Goal: Task Accomplishment & Management: Manage account settings

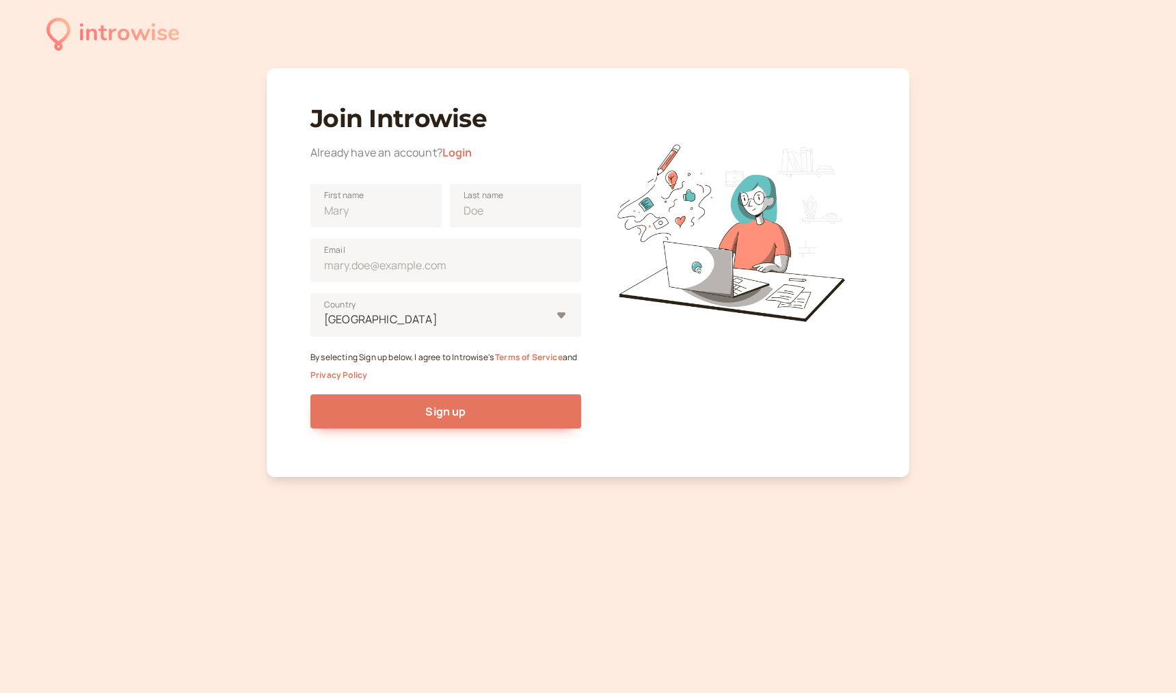
click at [538, 417] on button "Sign up" at bounding box center [445, 412] width 271 height 34
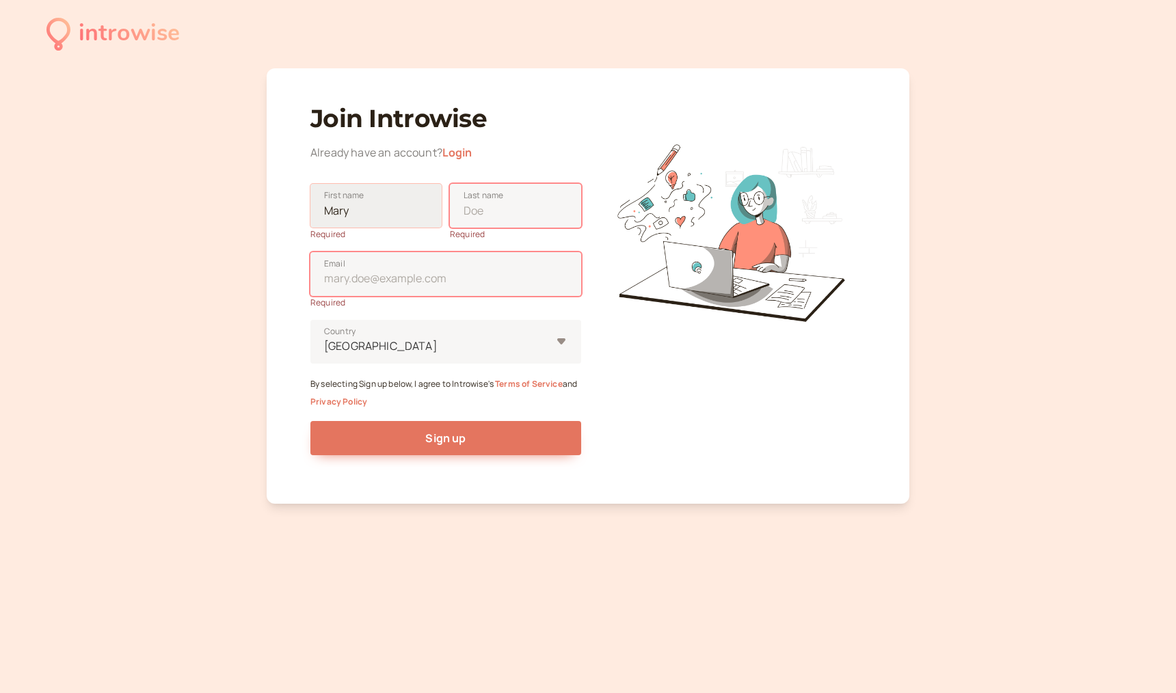
click at [431, 202] on input "First name" at bounding box center [375, 206] width 131 height 44
type input "[PERSON_NAME]"
click at [496, 209] on input "Last name" at bounding box center [515, 206] width 131 height 44
type input "de [DEMOGRAPHIC_DATA]"
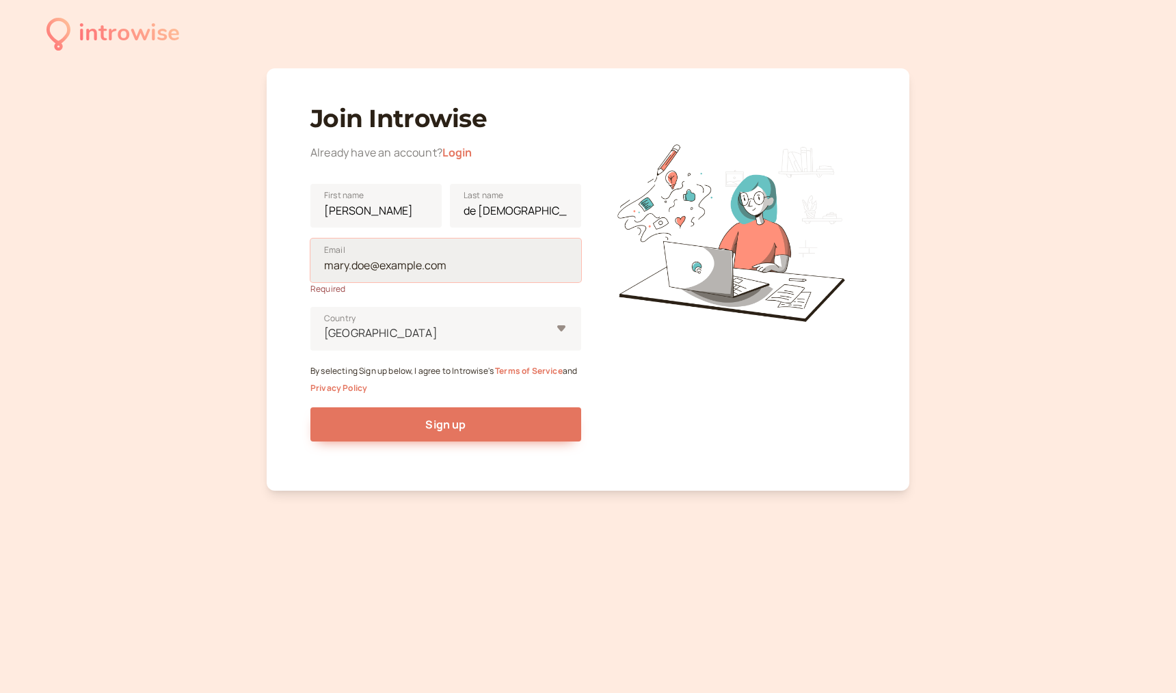
click at [423, 276] on input "Email" at bounding box center [445, 261] width 271 height 44
type input "[PERSON_NAME][EMAIL_ADDRESS][DOMAIN_NAME]"
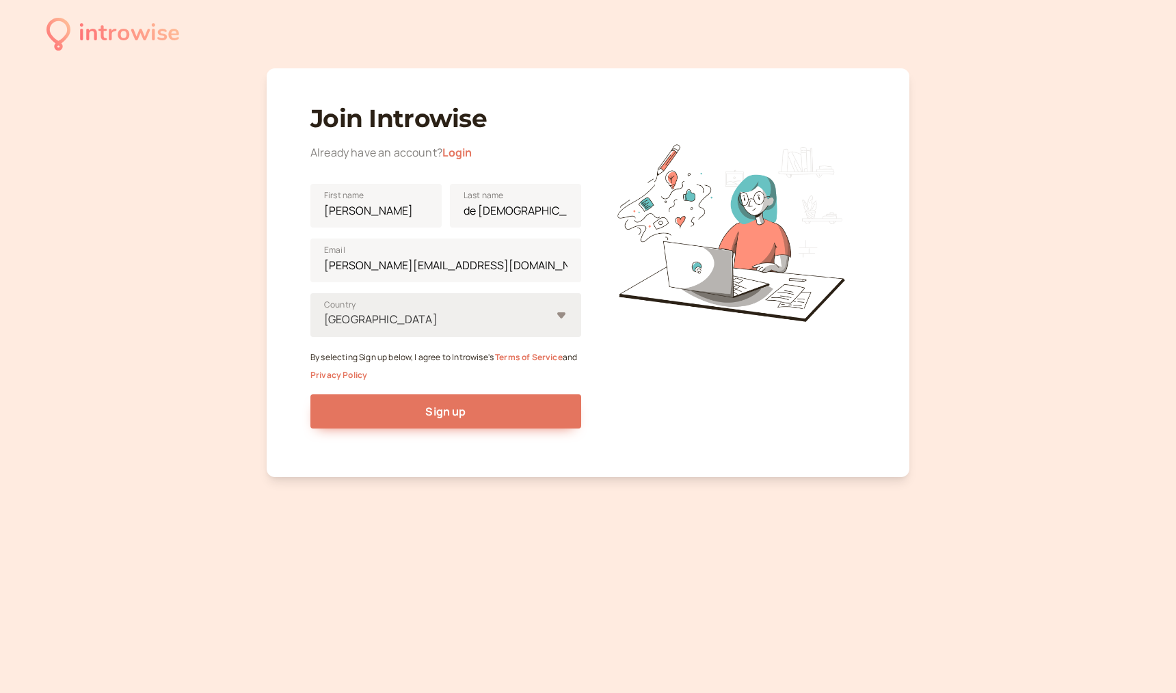
click at [429, 331] on div "[GEOGRAPHIC_DATA]" at bounding box center [438, 319] width 228 height 25
click at [325, 328] on input "United States Country" at bounding box center [324, 320] width 2 height 16
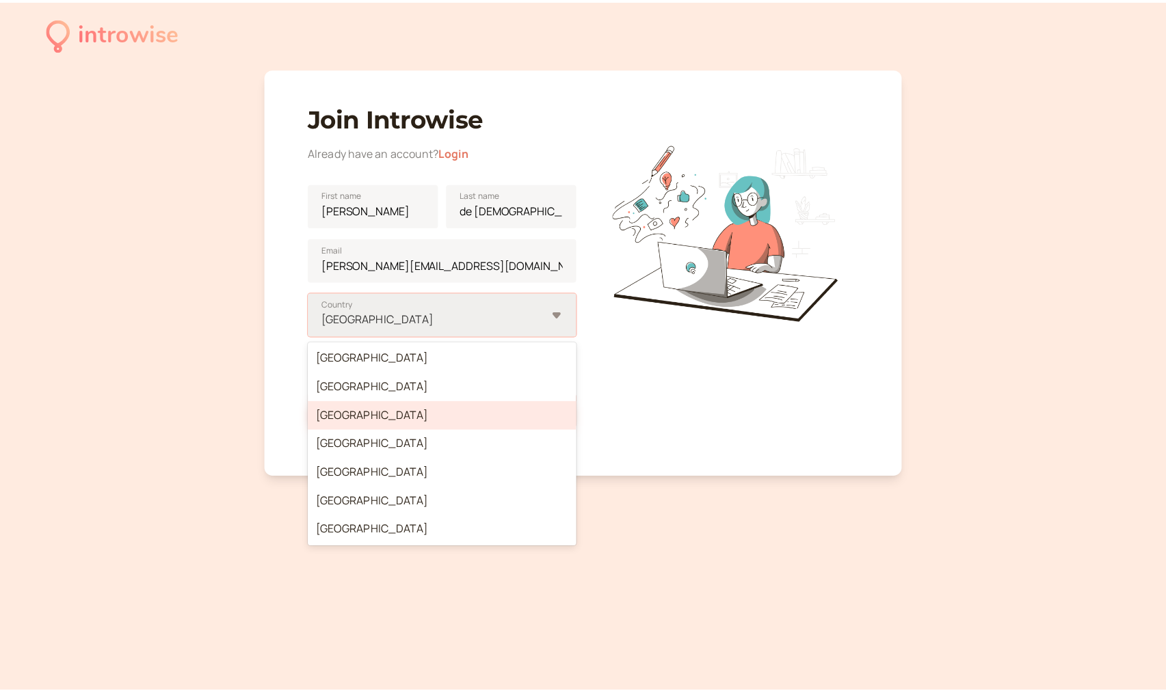
scroll to position [4924, 0]
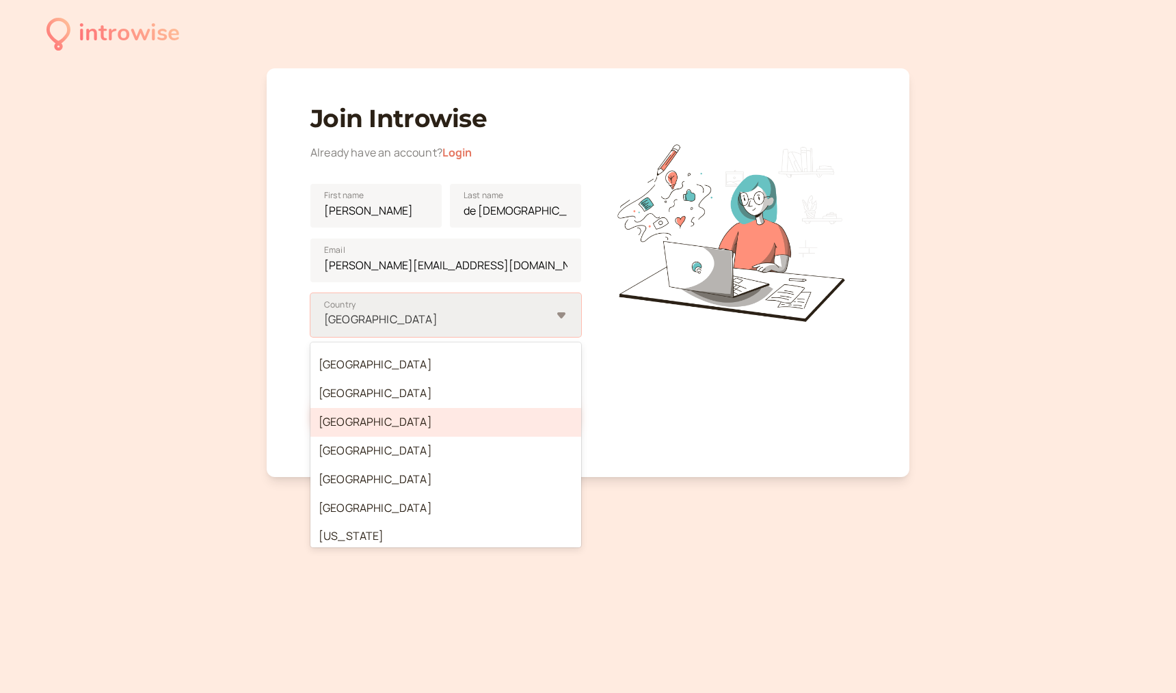
click at [407, 427] on div "[GEOGRAPHIC_DATA]" at bounding box center [445, 422] width 271 height 29
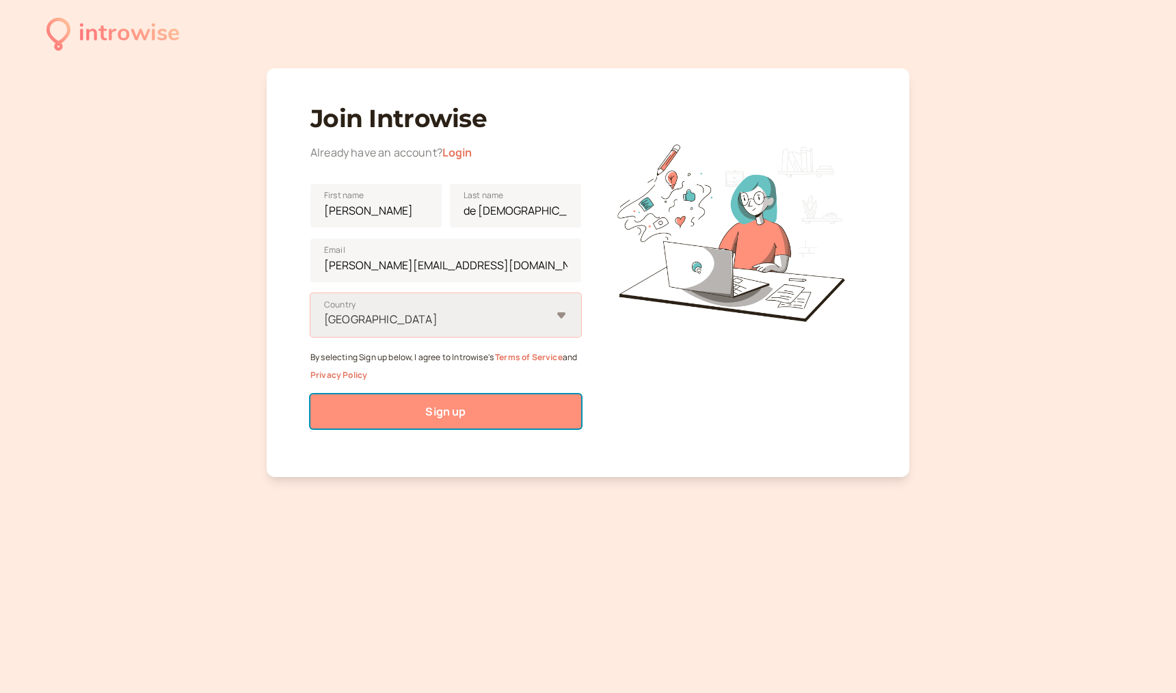
click at [409, 412] on button "Sign up" at bounding box center [445, 412] width 271 height 34
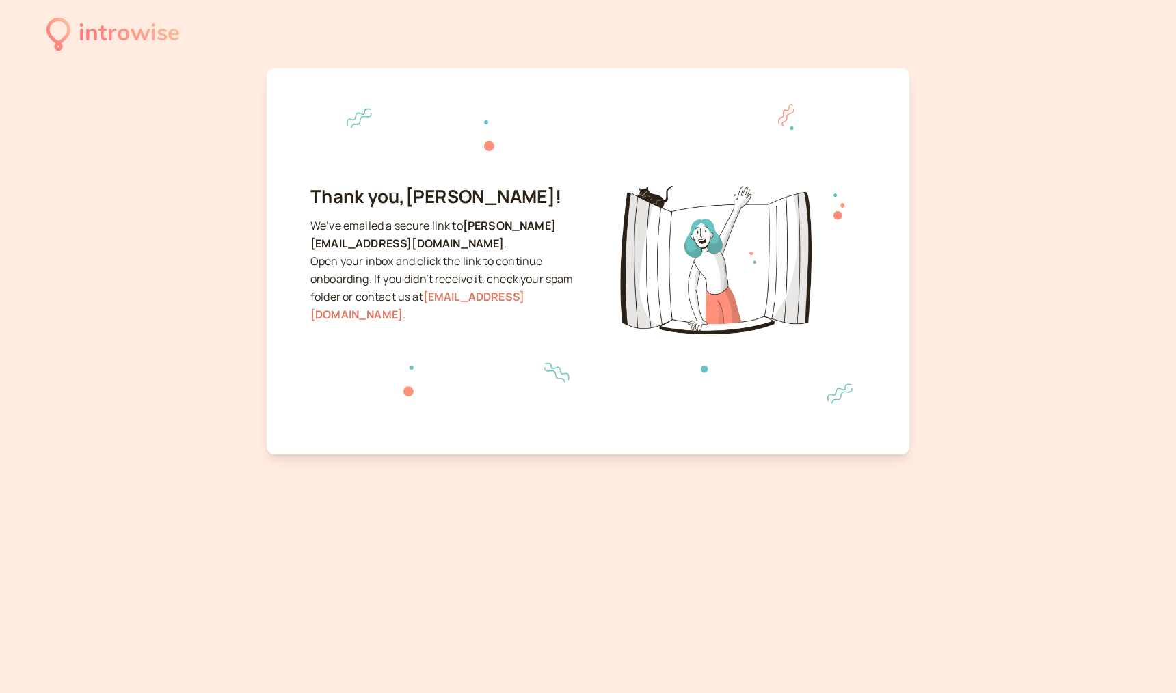
click at [83, 40] on div "introwise" at bounding box center [129, 34] width 101 height 38
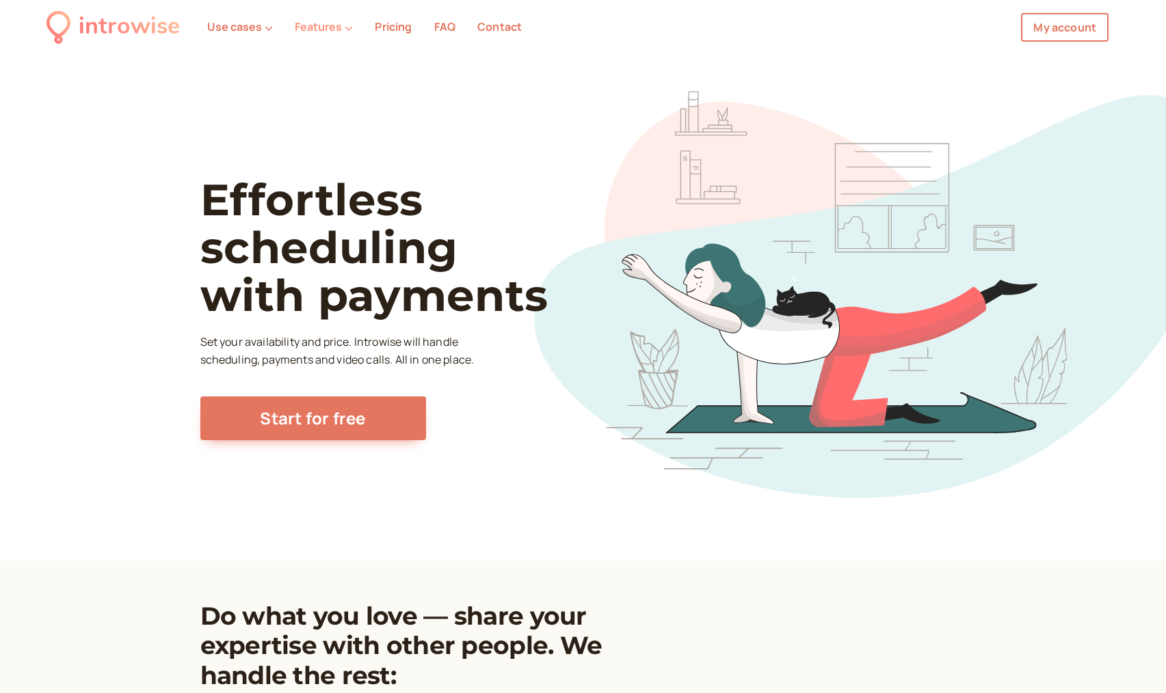
click at [336, 33] on button "Features" at bounding box center [324, 27] width 58 height 12
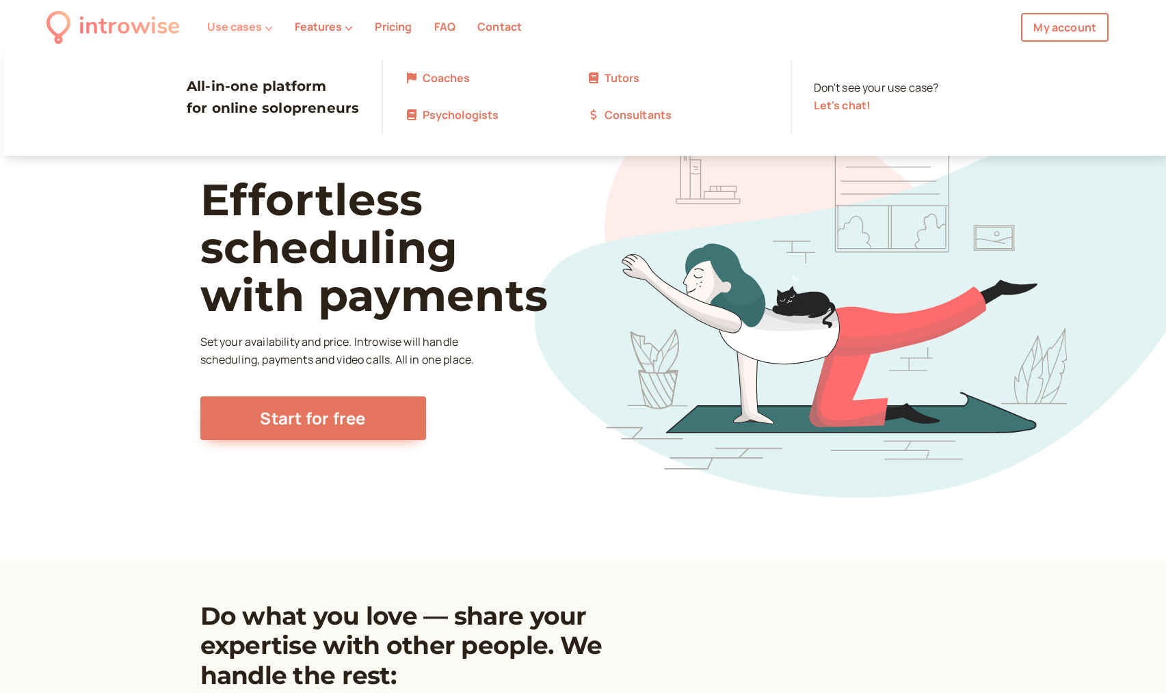
click at [253, 31] on button "Use cases" at bounding box center [240, 27] width 66 height 12
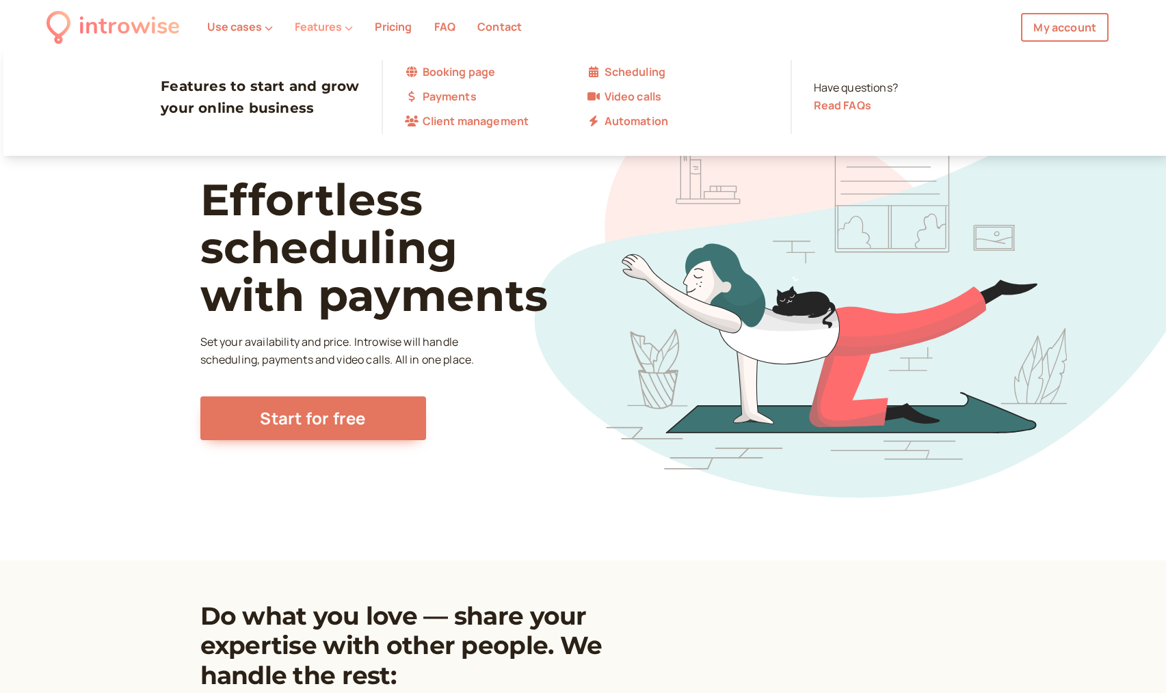
click at [320, 30] on button "Features" at bounding box center [324, 27] width 58 height 12
click at [367, 28] on li "Pricing" at bounding box center [393, 27] width 59 height 18
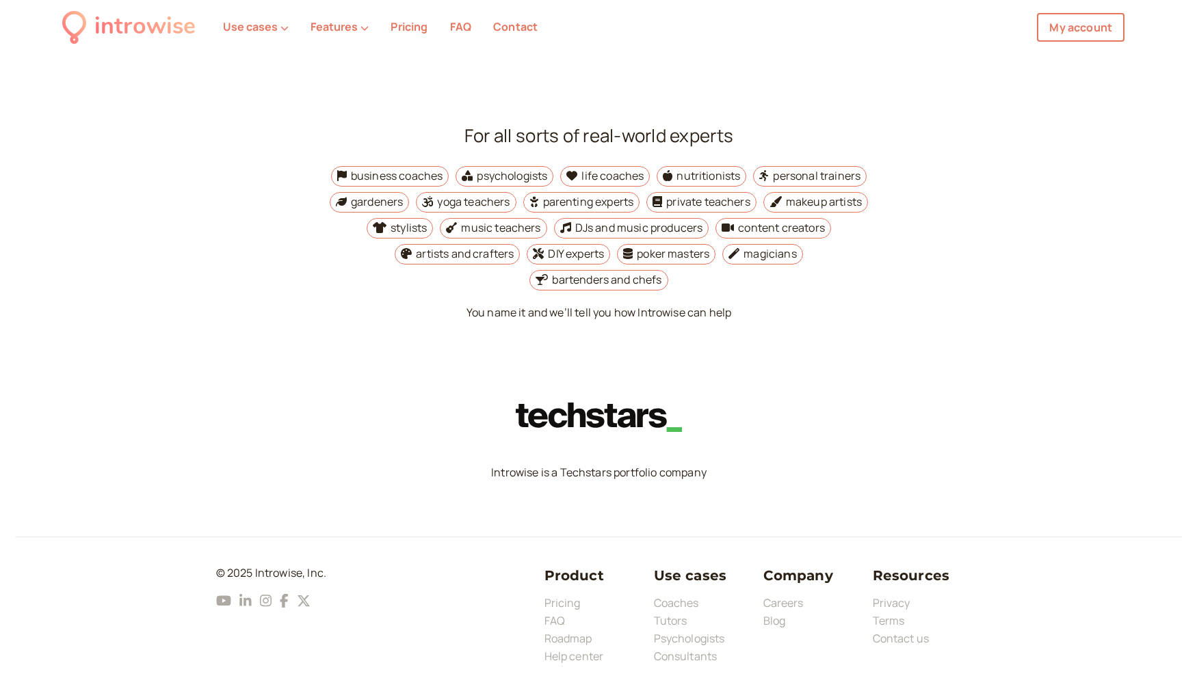
scroll to position [5074, 0]
click at [313, 36] on ul "Use cases Features Pricing FAQ Contact My account" at bounding box center [673, 27] width 954 height 29
click at [321, 26] on button "Features" at bounding box center [324, 27] width 58 height 12
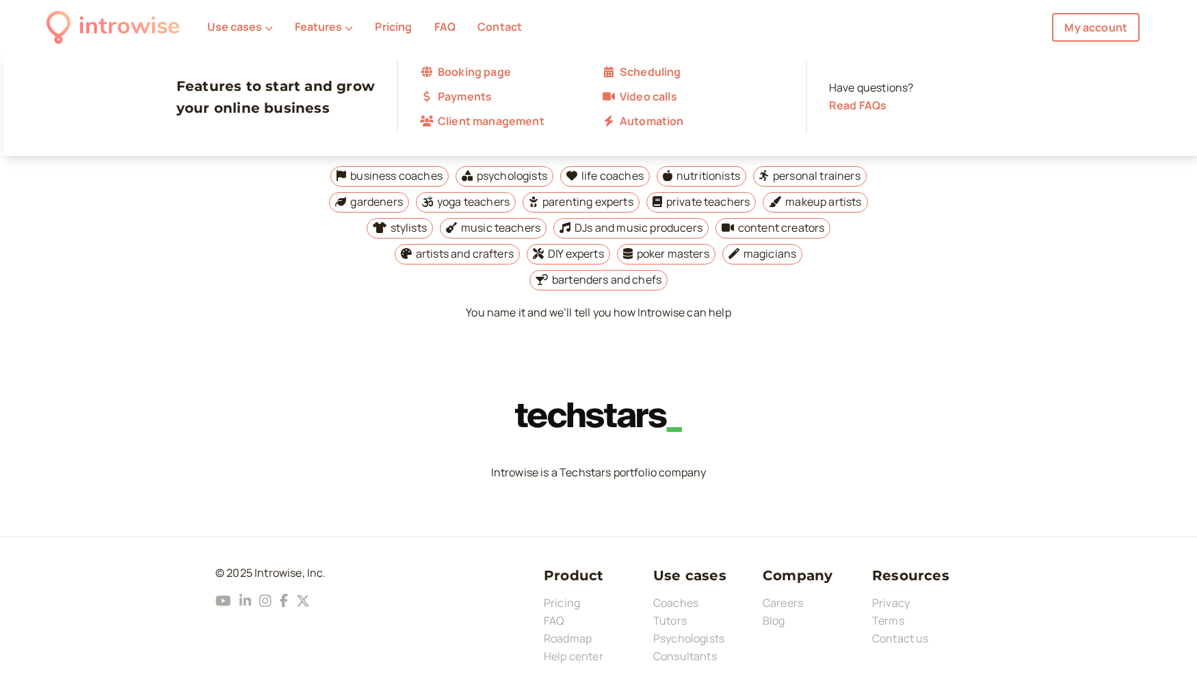
click at [492, 118] on link "Client management" at bounding box center [511, 122] width 182 height 18
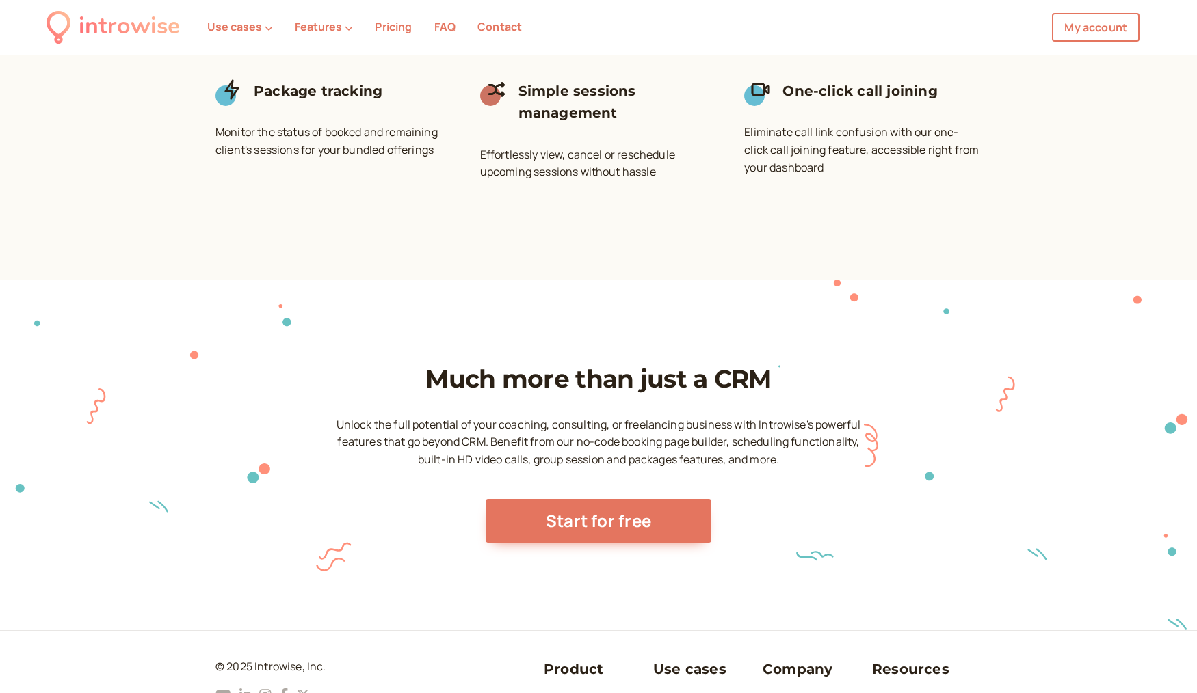
scroll to position [1778, 0]
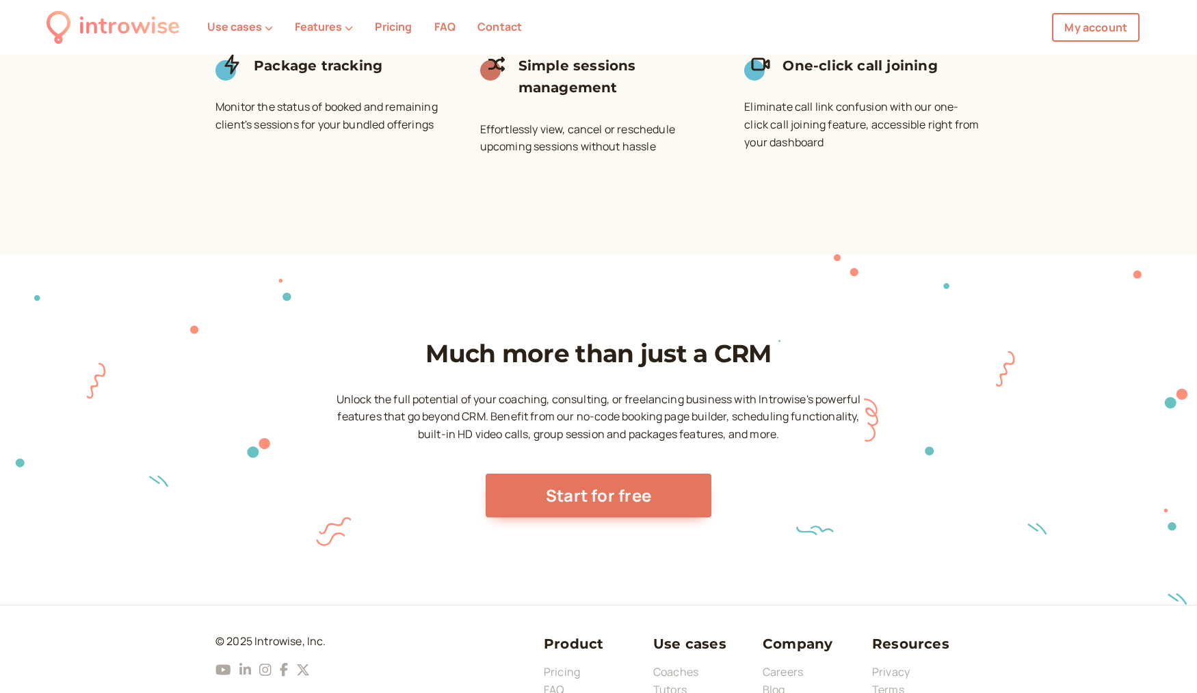
click at [352, 29] on li "Features" at bounding box center [324, 27] width 80 height 18
click at [345, 31] on icon at bounding box center [349, 28] width 8 height 8
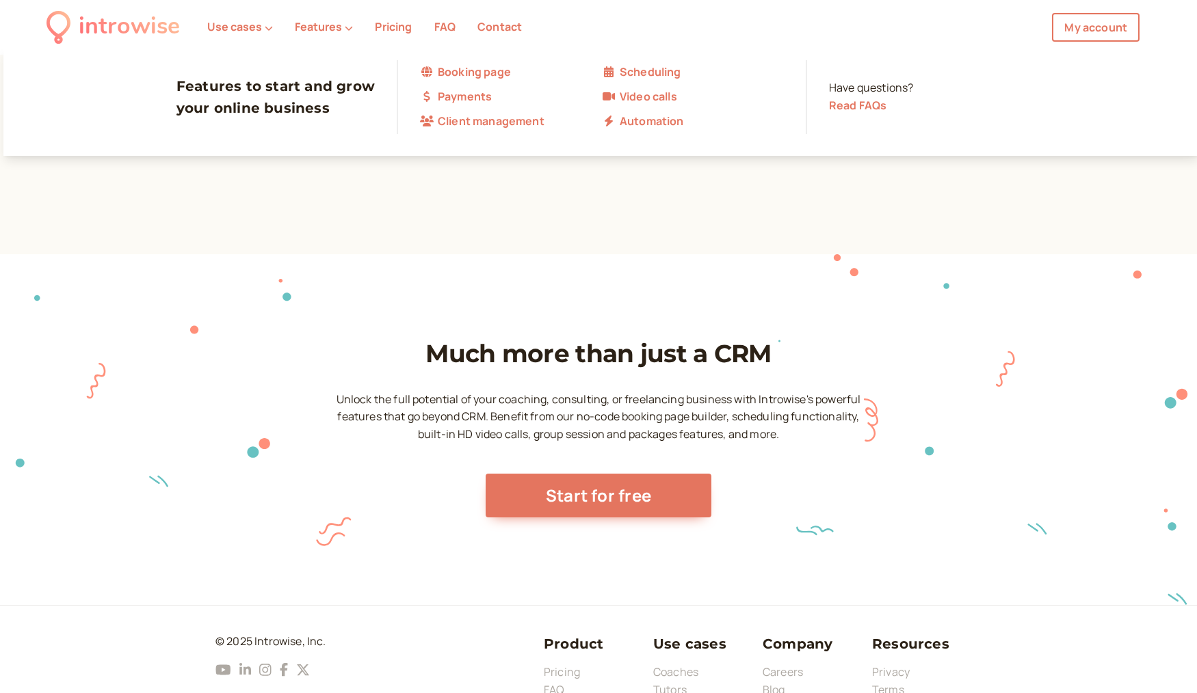
click at [644, 122] on link "Automation" at bounding box center [693, 122] width 182 height 18
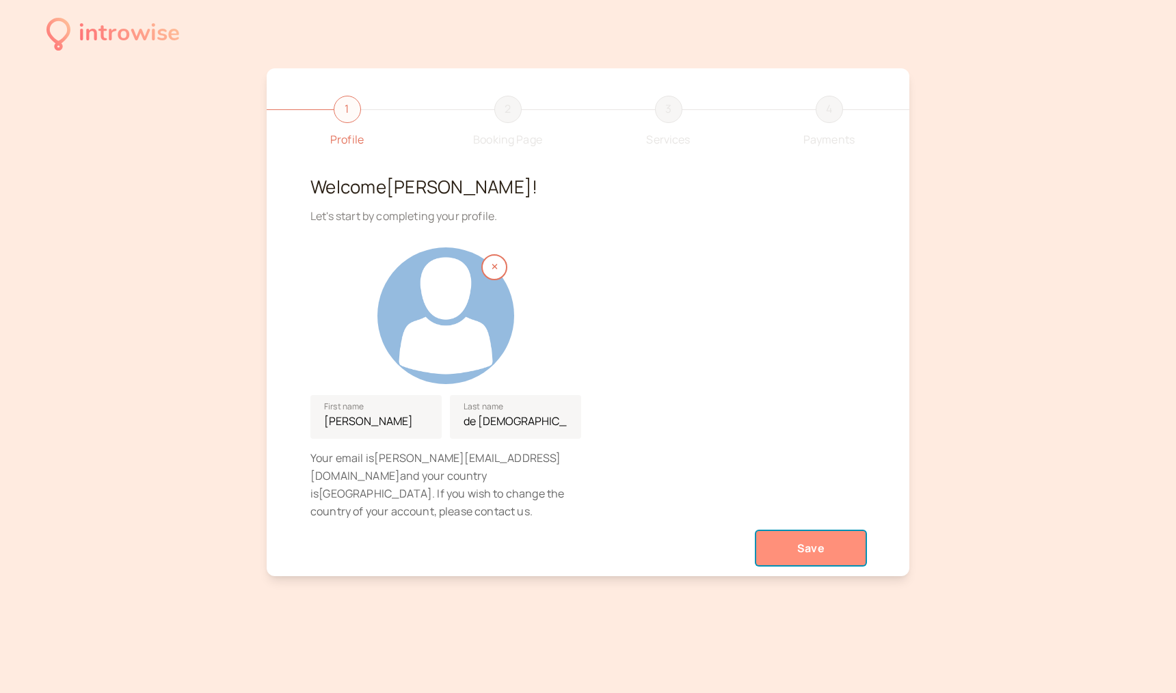
click at [825, 531] on button "Save" at bounding box center [810, 548] width 109 height 34
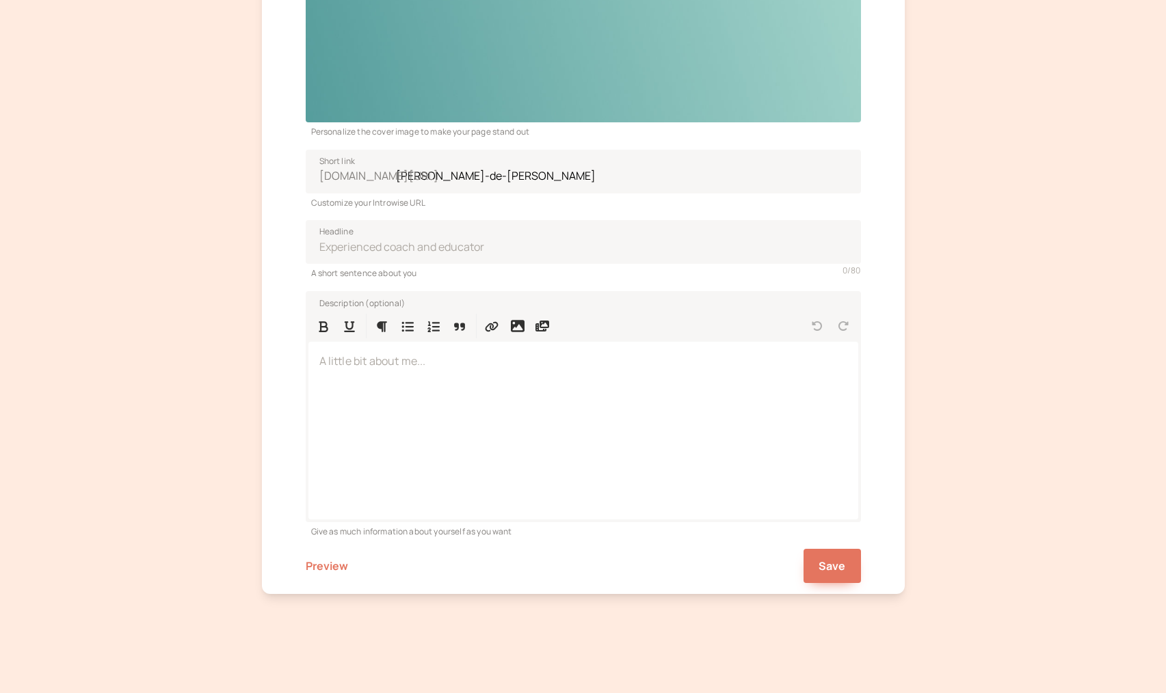
scroll to position [218, 0]
click at [842, 570] on span "Save" at bounding box center [832, 565] width 27 height 15
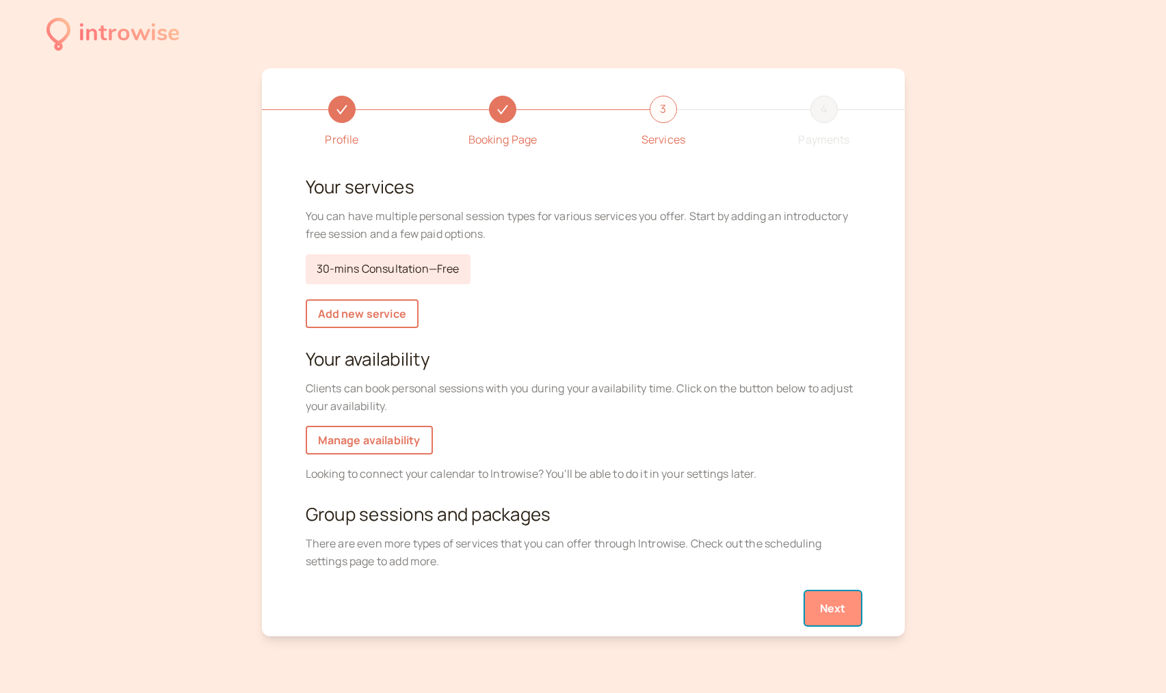
click at [847, 598] on button "Next" at bounding box center [833, 609] width 56 height 34
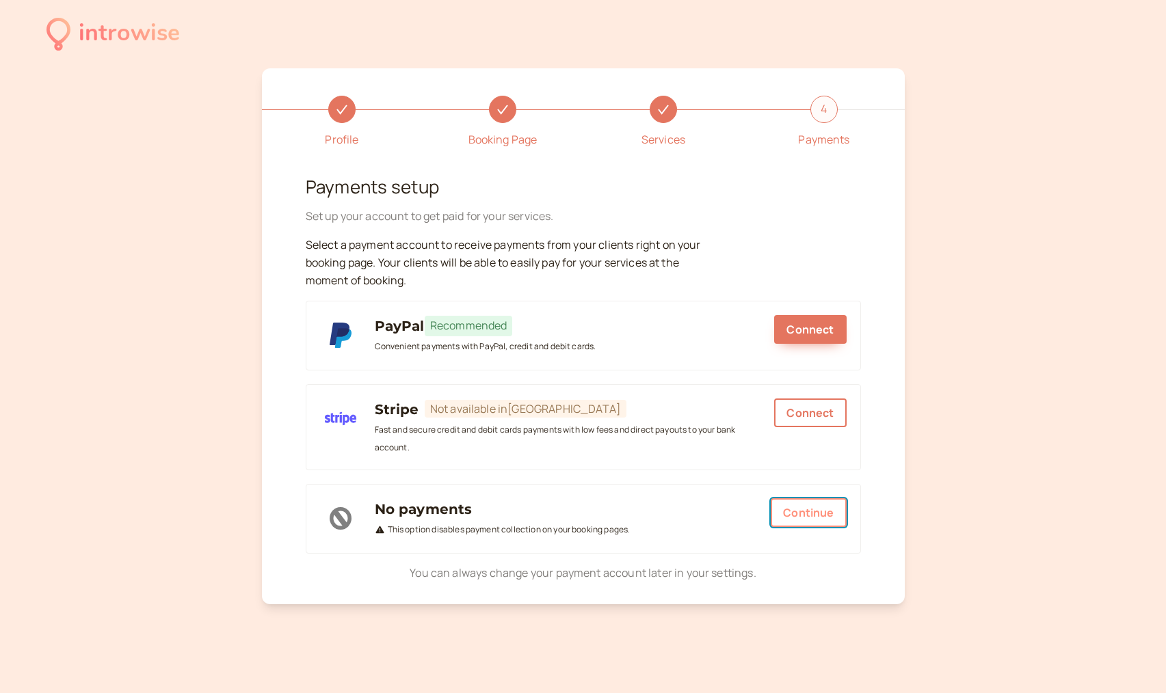
click at [802, 516] on button "Continue" at bounding box center [808, 513] width 75 height 29
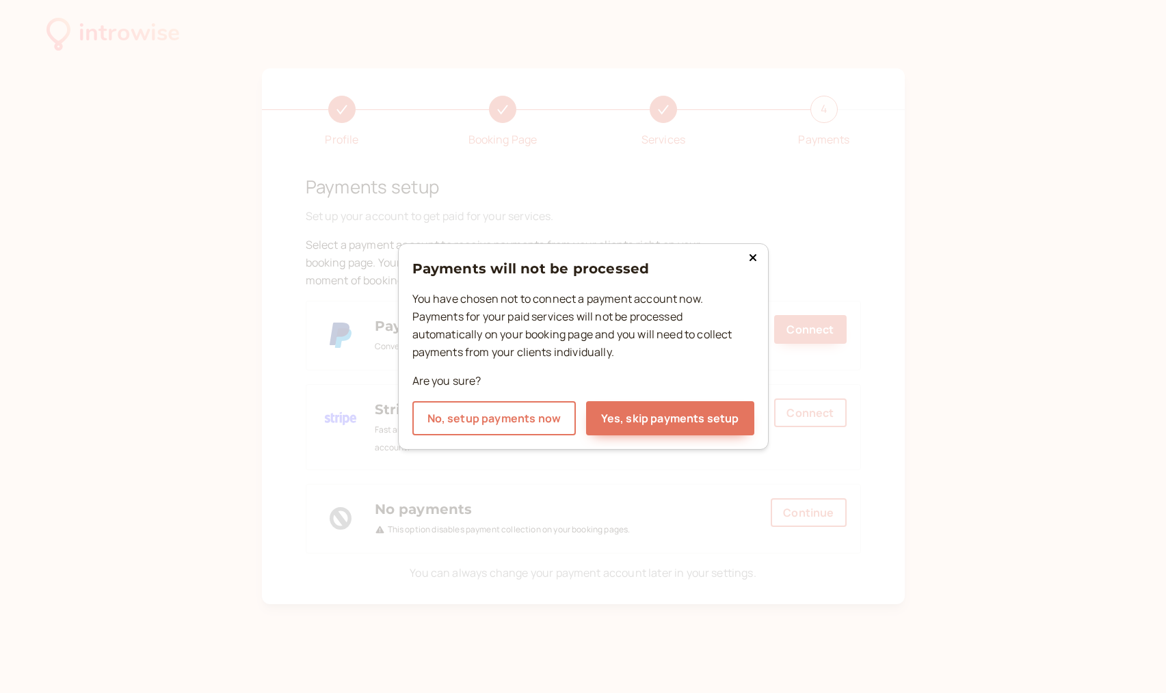
click at [755, 254] on icon at bounding box center [753, 257] width 8 height 11
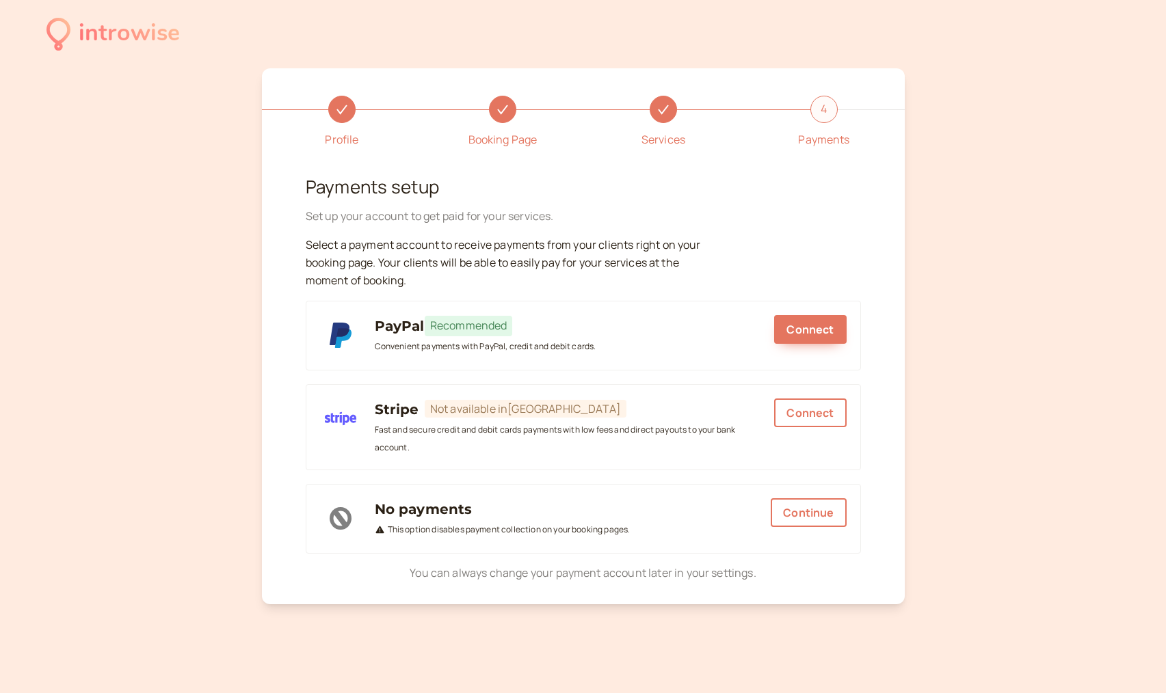
click at [825, 531] on div "Continue" at bounding box center [808, 519] width 75 height 41
click at [793, 513] on button "Continue" at bounding box center [808, 513] width 75 height 29
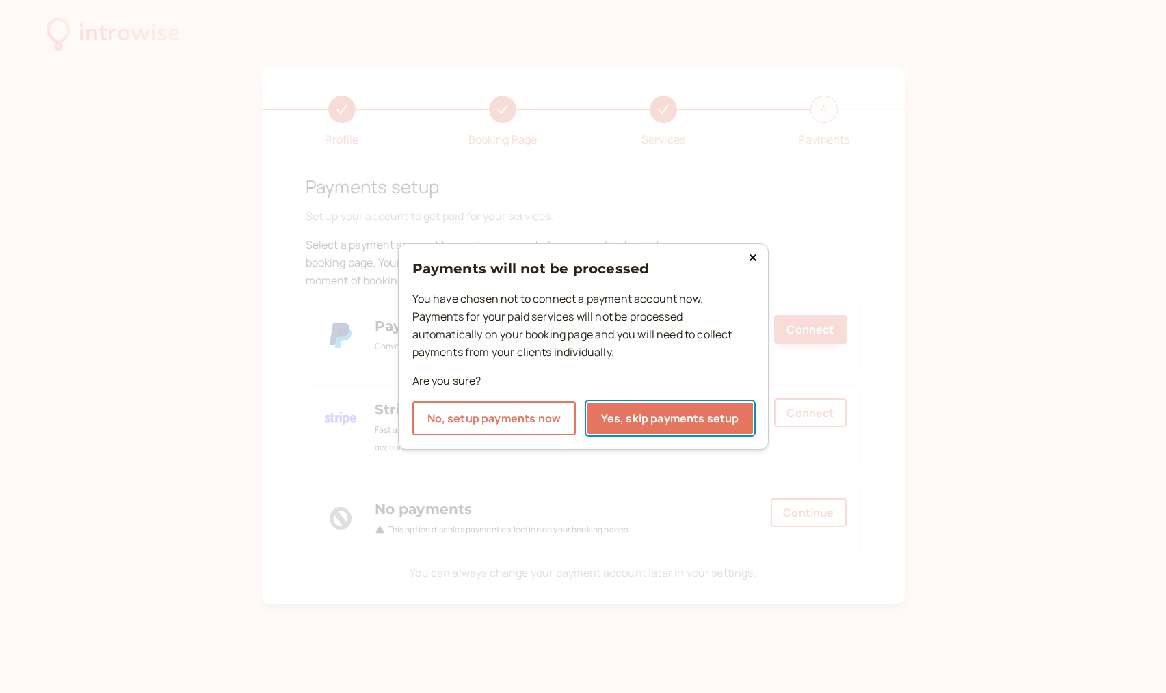
click at [611, 433] on button "Yes, skip payments setup" at bounding box center [670, 418] width 168 height 34
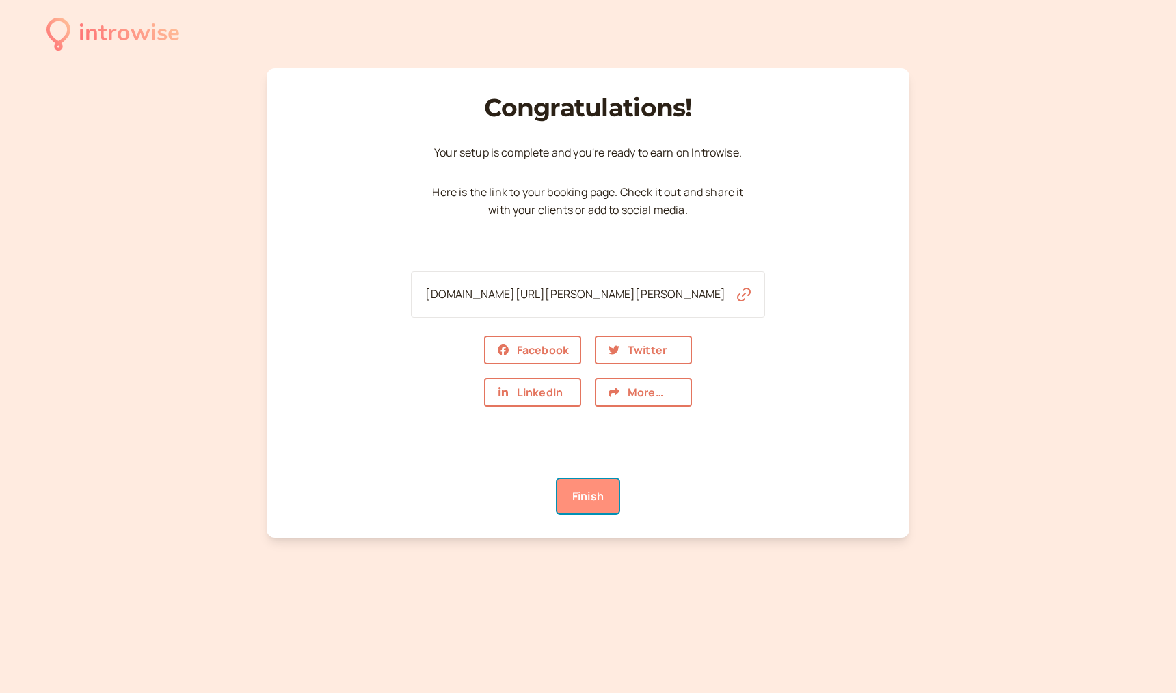
click at [584, 508] on link "Finish" at bounding box center [588, 496] width 62 height 34
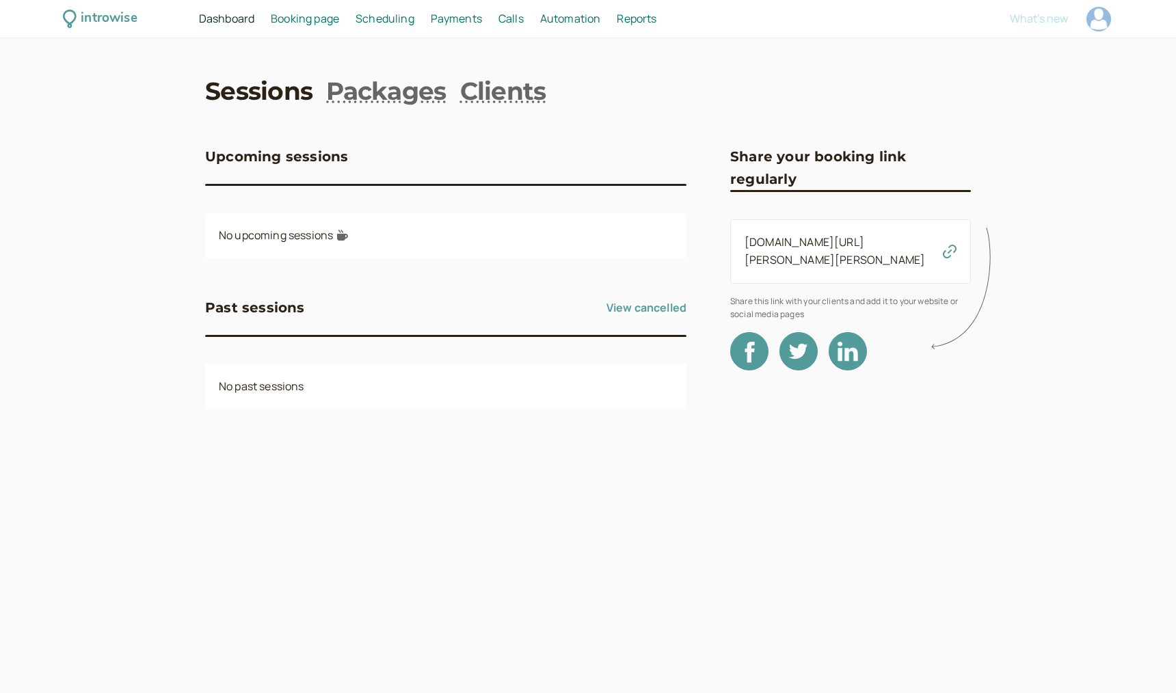
click at [447, 11] on span "Payments" at bounding box center [456, 18] width 51 height 15
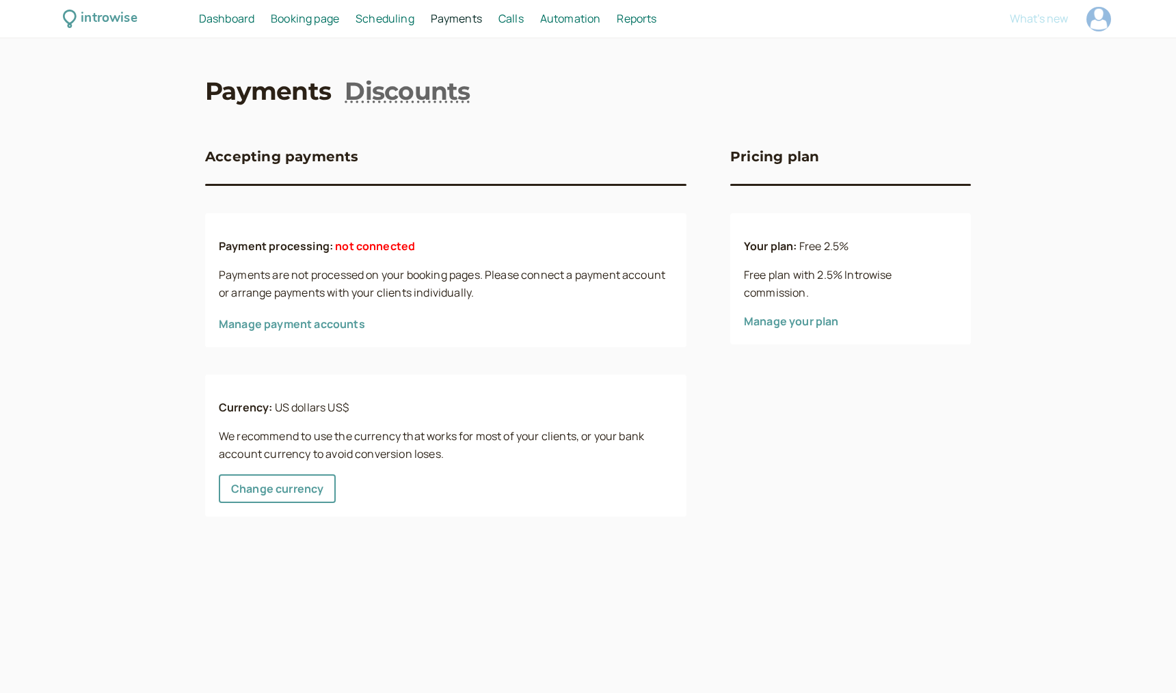
click at [517, 23] on span "Calls" at bounding box center [511, 18] width 25 height 15
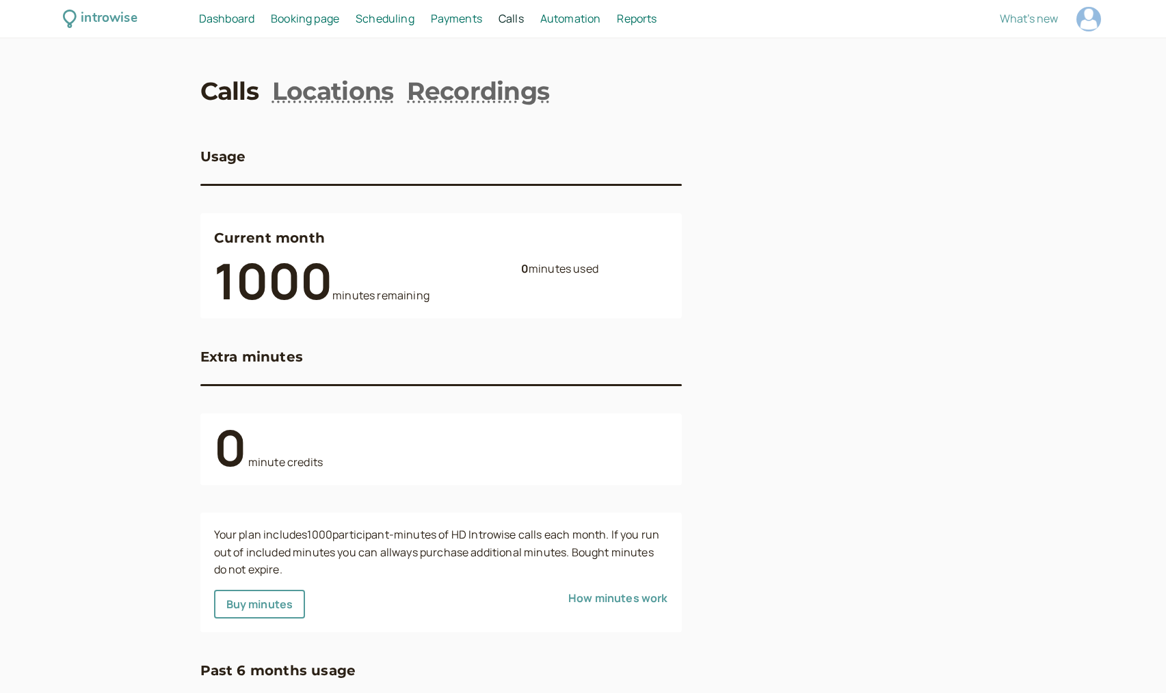
click at [485, 24] on div "Payments Payments" at bounding box center [456, 19] width 62 height 18
click at [462, 21] on span "Payments" at bounding box center [456, 18] width 51 height 15
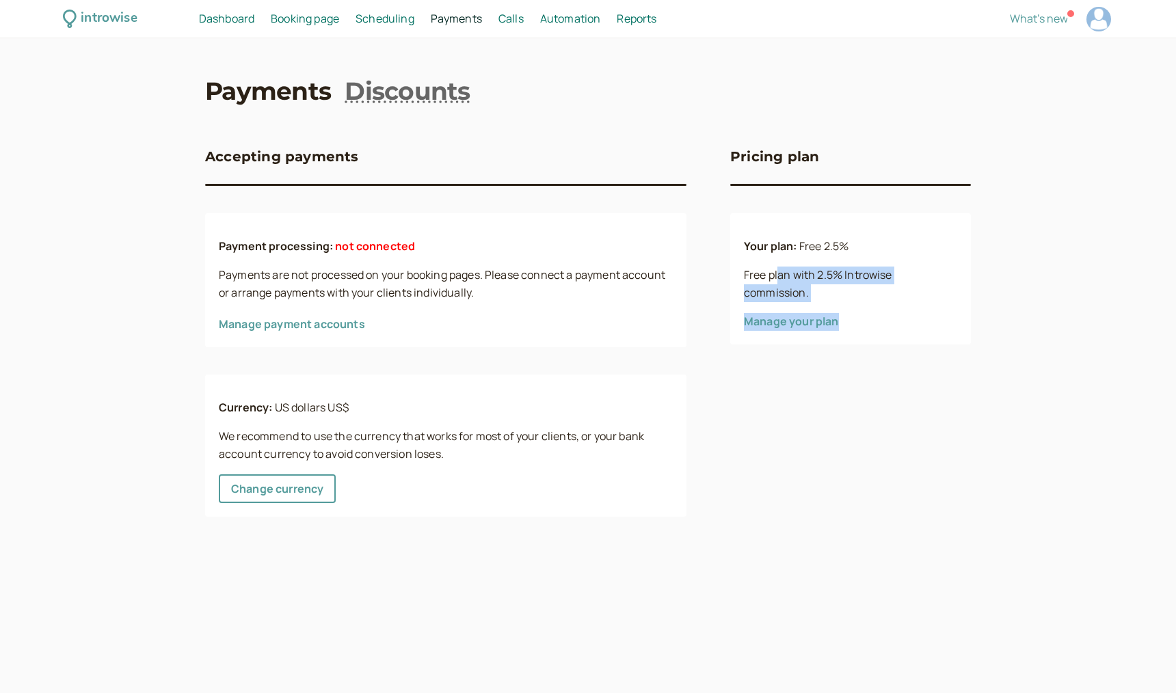
drag, startPoint x: 891, startPoint y: 307, endPoint x: 780, endPoint y: 280, distance: 114.6
click at [780, 280] on div "Your plan: Free 2.5% Free plan with 2.5% Introwise commission. Manage your plan" at bounding box center [850, 278] width 241 height 131
click at [780, 280] on p "Free plan with 2.5% Introwise commission." at bounding box center [850, 285] width 213 height 36
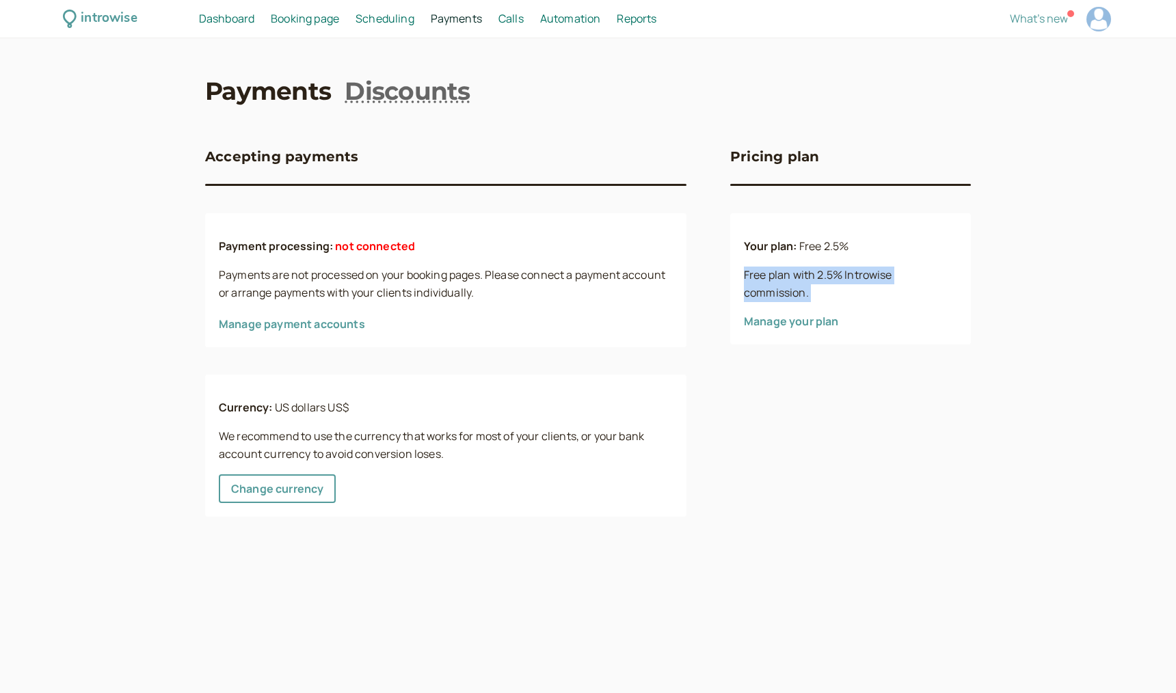
click at [731, 279] on div "Your plan: Free 2.5% Free plan with 2.5% Introwise commission. Manage your plan" at bounding box center [850, 278] width 241 height 131
drag, startPoint x: 730, startPoint y: 278, endPoint x: 813, endPoint y: 294, distance: 84.2
click at [813, 294] on div "Your plan: Free 2.5% Free plan with 2.5% Introwise commission. Manage your plan" at bounding box center [850, 278] width 241 height 131
click at [813, 294] on p "Free plan with 2.5% Introwise commission." at bounding box center [850, 285] width 213 height 36
drag, startPoint x: 834, startPoint y: 295, endPoint x: 752, endPoint y: 278, distance: 84.6
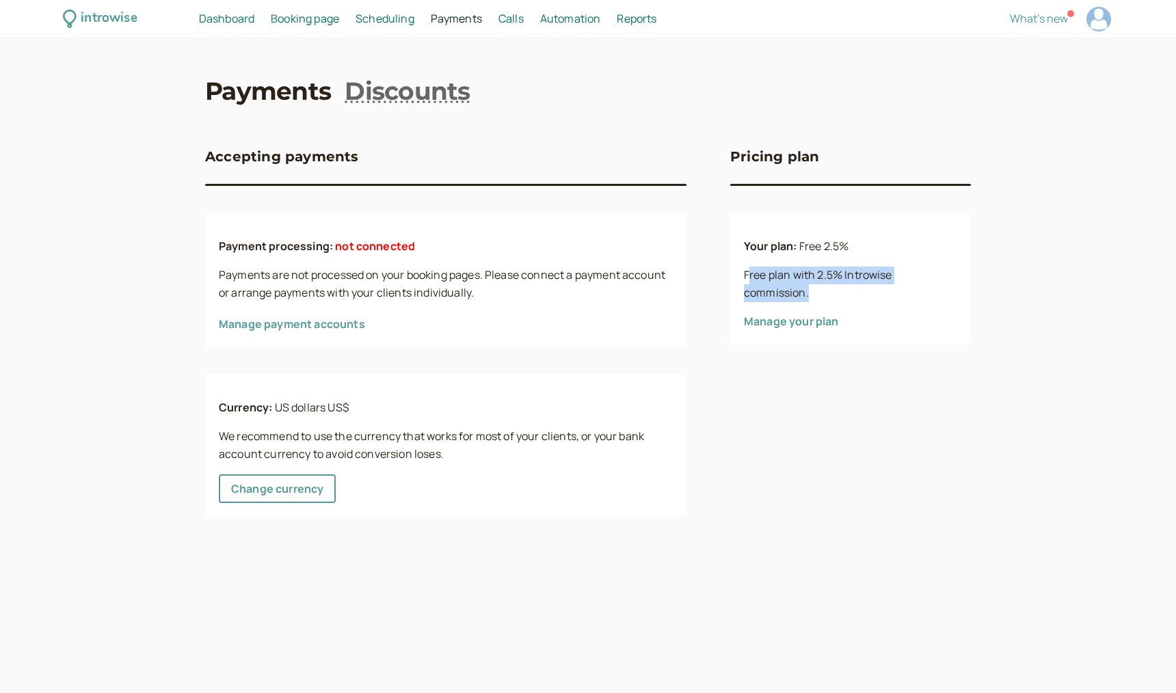
click at [752, 278] on p "Free plan with 2.5% Introwise commission." at bounding box center [850, 285] width 213 height 36
click at [789, 336] on div "Your plan: Free 2.5% Free plan with 2.5% Introwise commission. Manage your plan" at bounding box center [850, 278] width 241 height 131
click at [800, 322] on link "Manage your plan" at bounding box center [791, 321] width 95 height 15
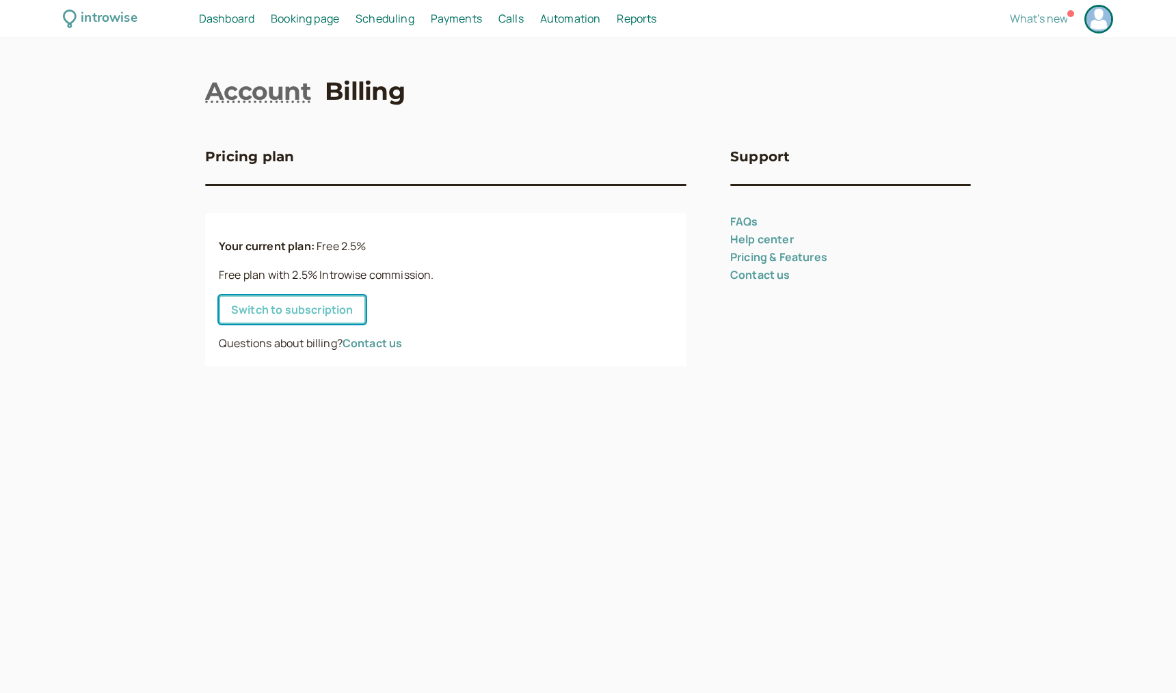
click at [352, 312] on link "Switch to subscription" at bounding box center [292, 309] width 147 height 29
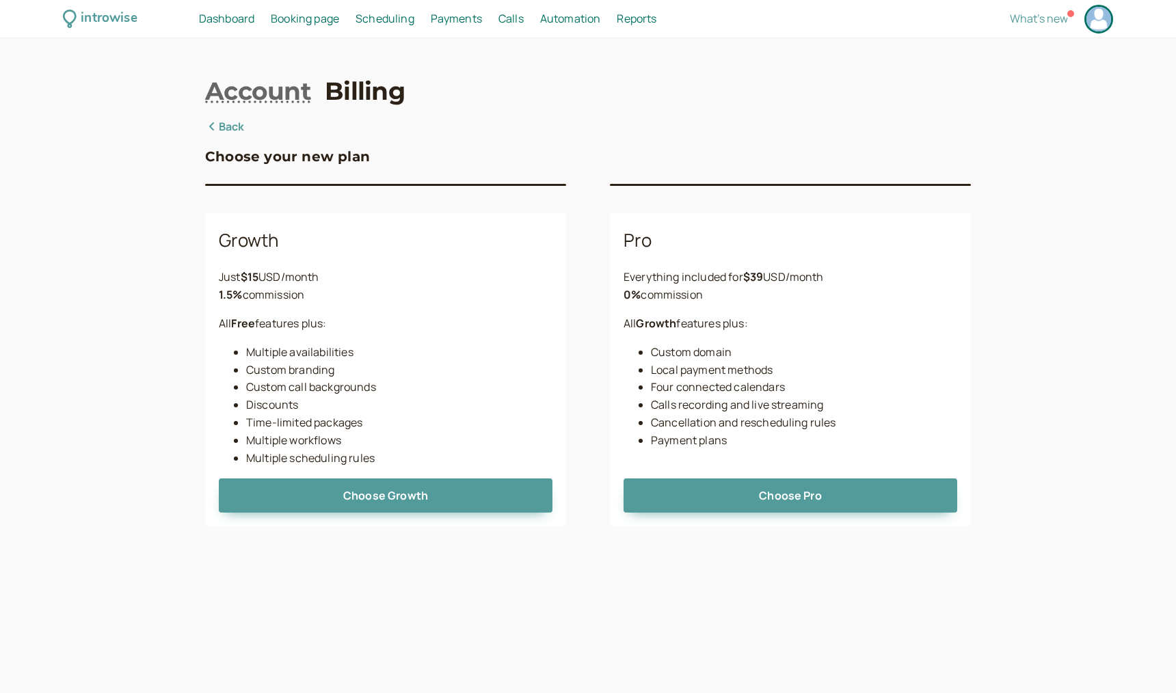
click at [233, 131] on link "Back" at bounding box center [225, 127] width 40 height 18
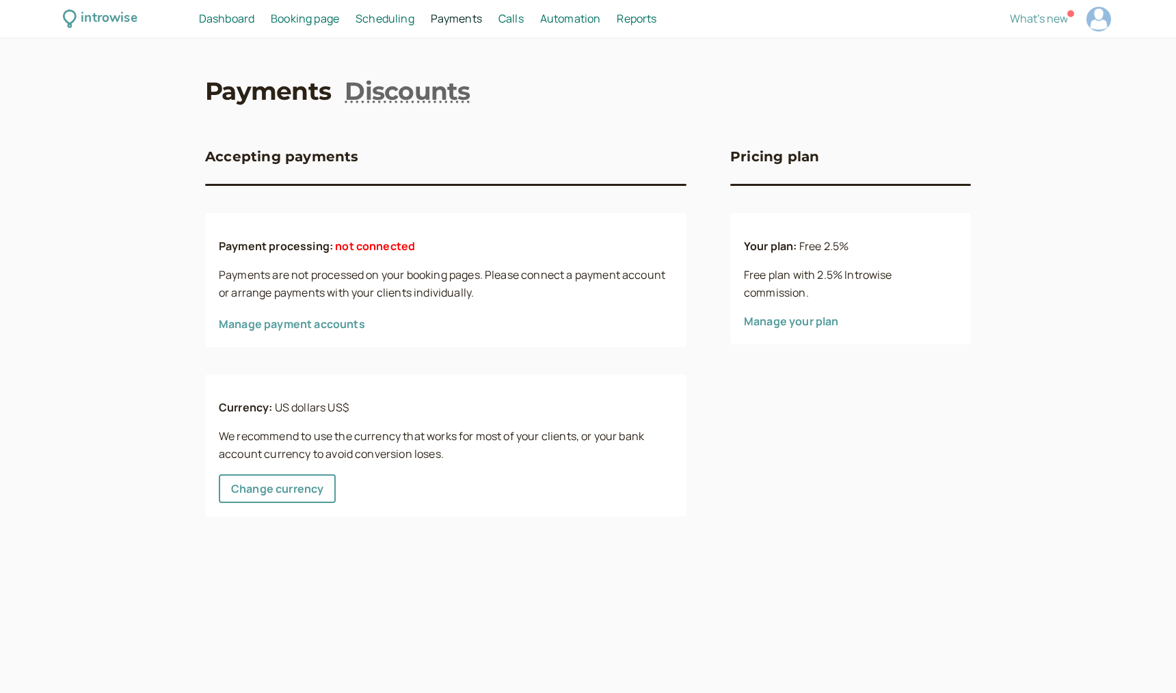
click at [594, 24] on span "Automation" at bounding box center [570, 18] width 61 height 15
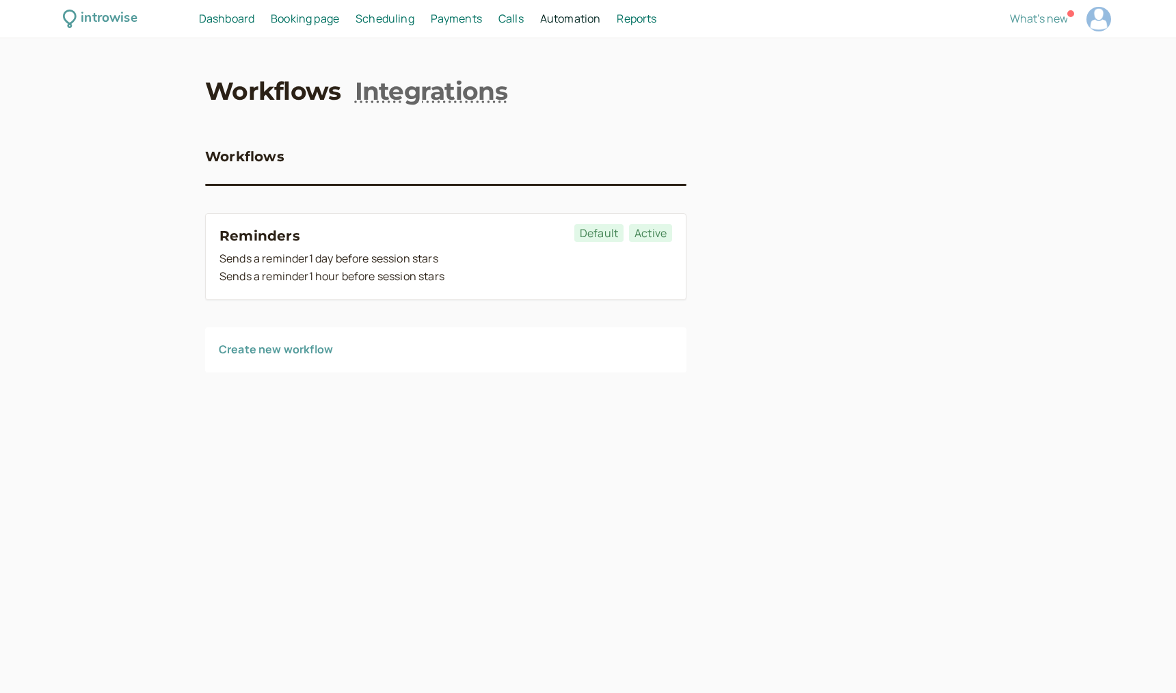
click at [276, 351] on link "Create new workflow" at bounding box center [276, 349] width 114 height 15
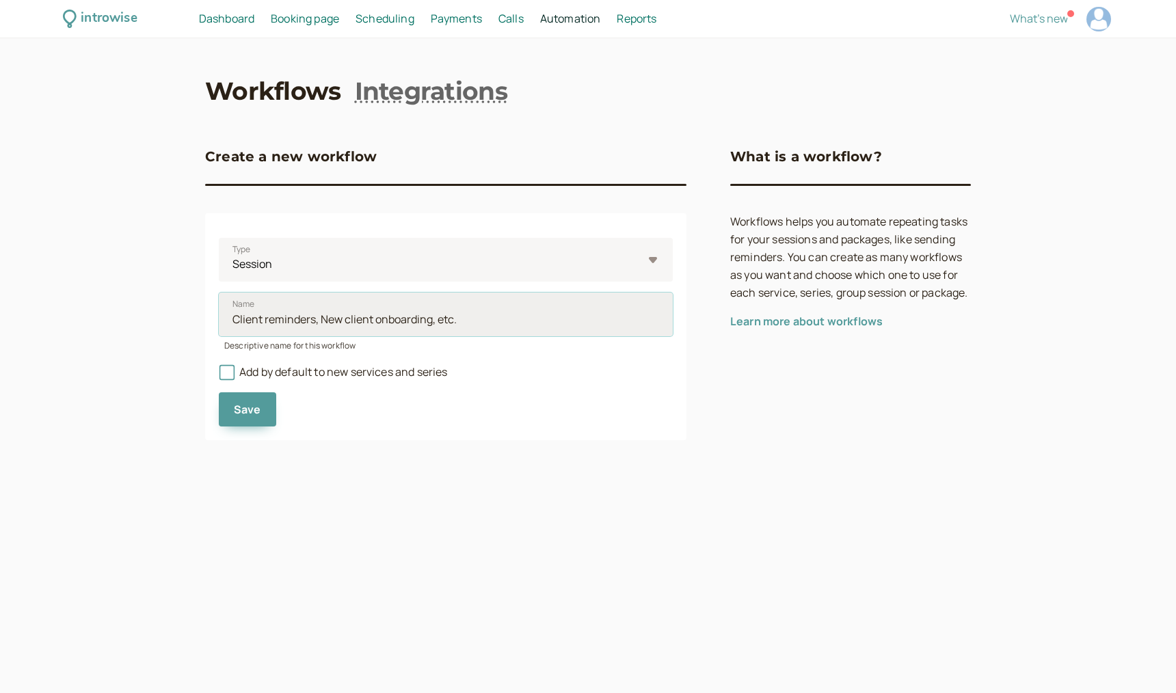
click at [390, 323] on input "Name" at bounding box center [446, 315] width 454 height 44
click at [629, 391] on div "Save" at bounding box center [446, 404] width 454 height 45
click at [445, 21] on span "Payments" at bounding box center [456, 18] width 51 height 15
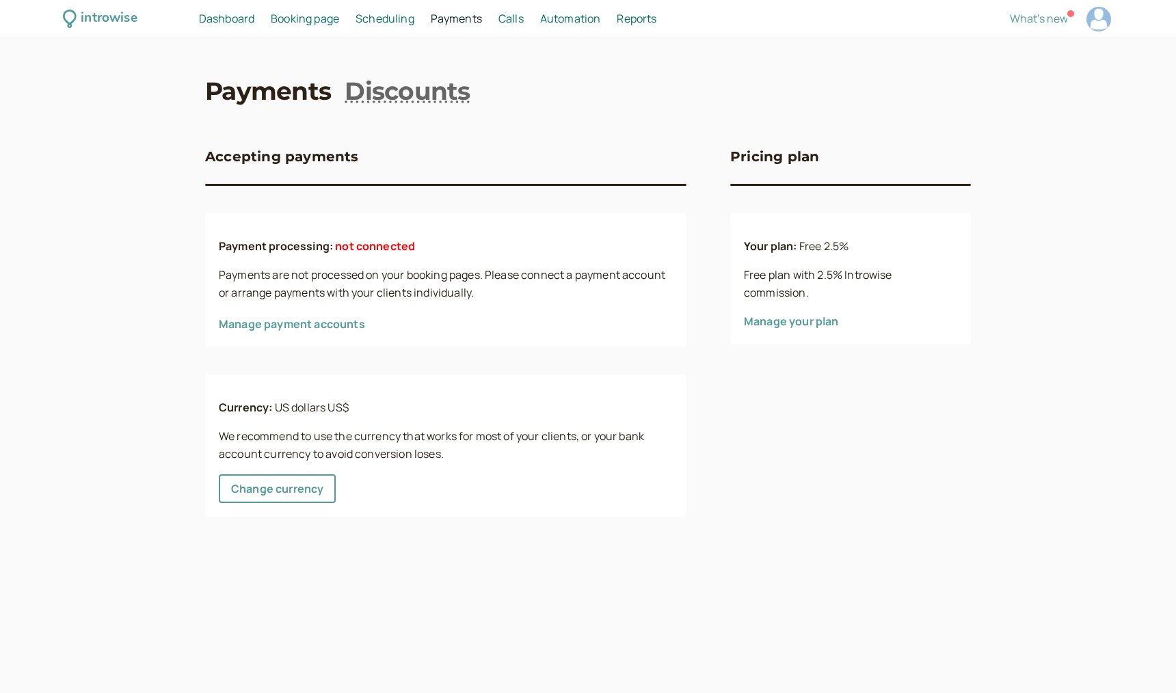
click at [507, 25] on span "Calls" at bounding box center [511, 18] width 25 height 15
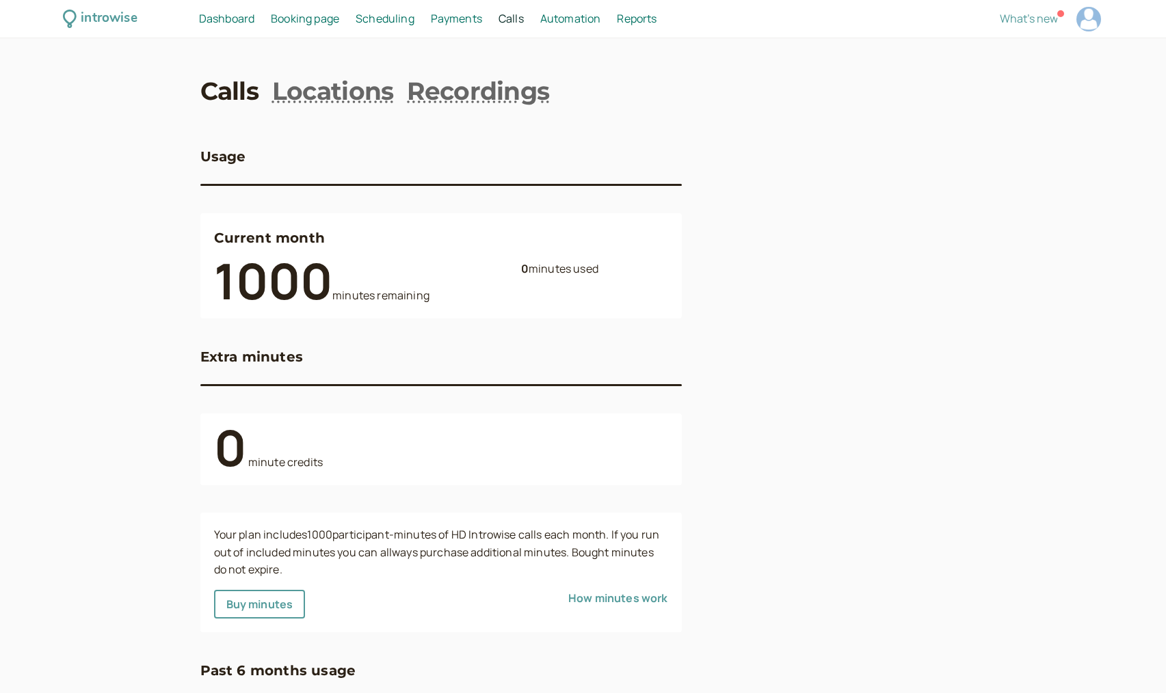
click at [331, 20] on span "Booking page" at bounding box center [305, 18] width 68 height 15
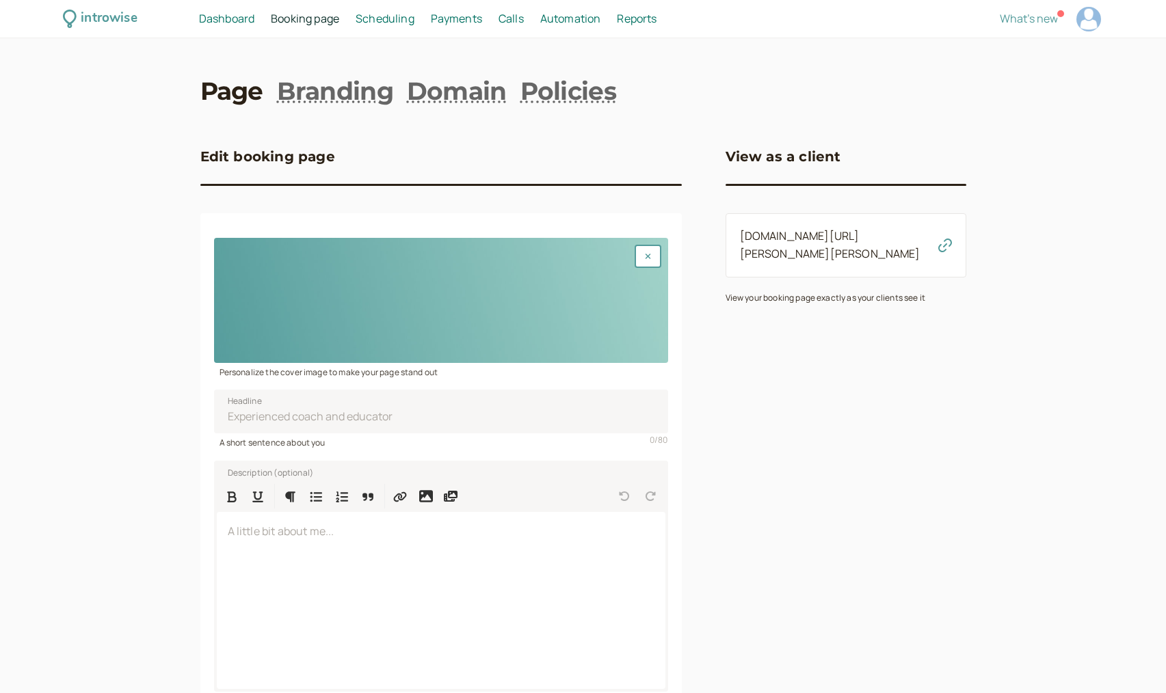
click at [229, 18] on span "Dashboard" at bounding box center [226, 18] width 55 height 15
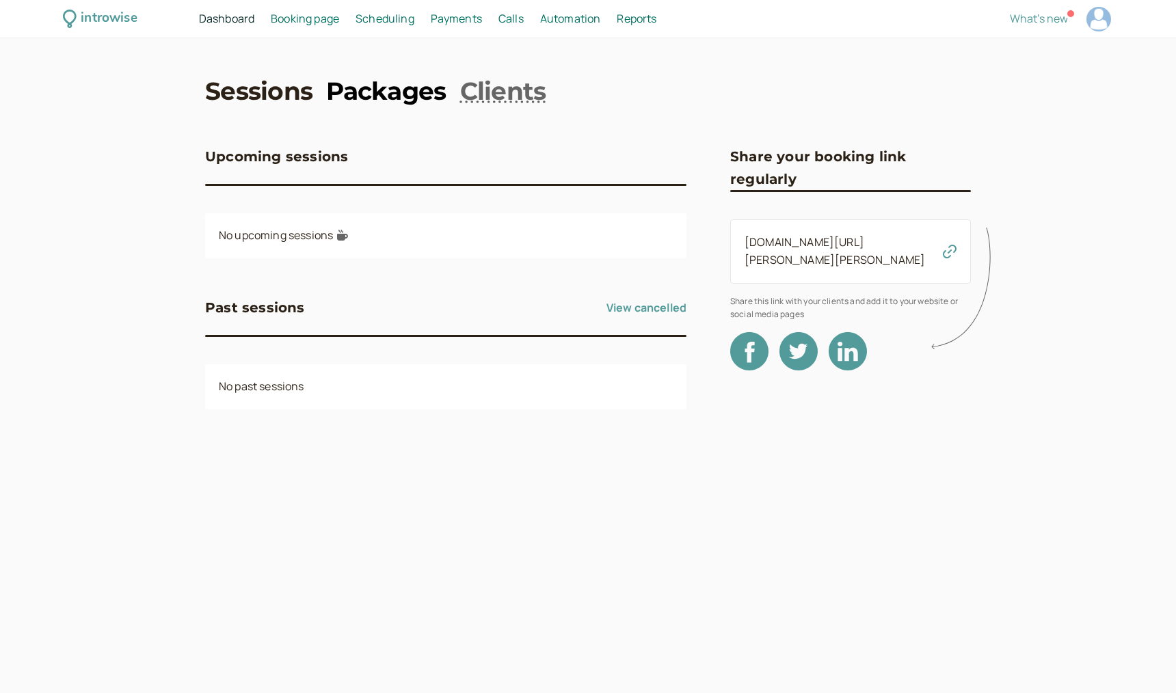
click at [417, 85] on link "Packages" at bounding box center [386, 91] width 120 height 34
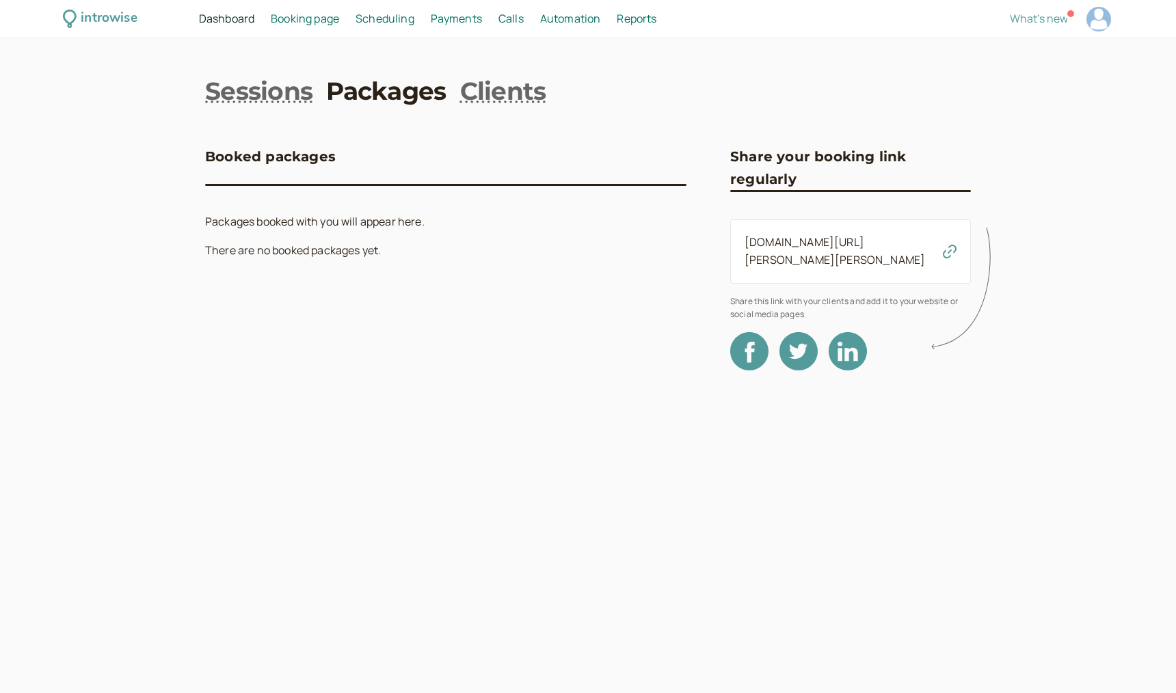
click at [336, 211] on div "Booked packages Packages booked with you will appear here. There are no booked …" at bounding box center [445, 203] width 481 height 114
click at [339, 288] on div "Booked packages Packages booked with you will appear here. There are no booked …" at bounding box center [445, 244] width 481 height 252
click at [334, 269] on div "Booked packages Packages booked with you will appear here. There are no booked …" at bounding box center [445, 244] width 481 height 252
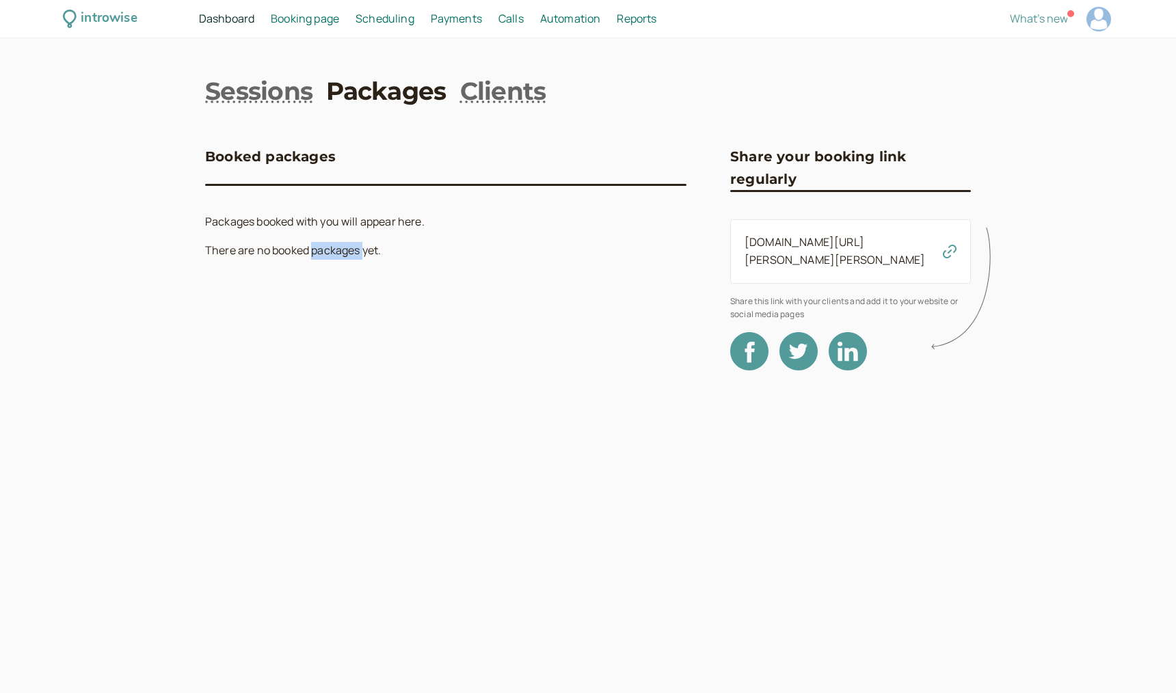
click at [334, 269] on div "Booked packages Packages booked with you will appear here. There are no booked …" at bounding box center [445, 244] width 481 height 252
click at [259, 21] on div "Dashboard Dashboard" at bounding box center [227, 19] width 66 height 18
click at [243, 17] on span "Dashboard" at bounding box center [226, 18] width 55 height 15
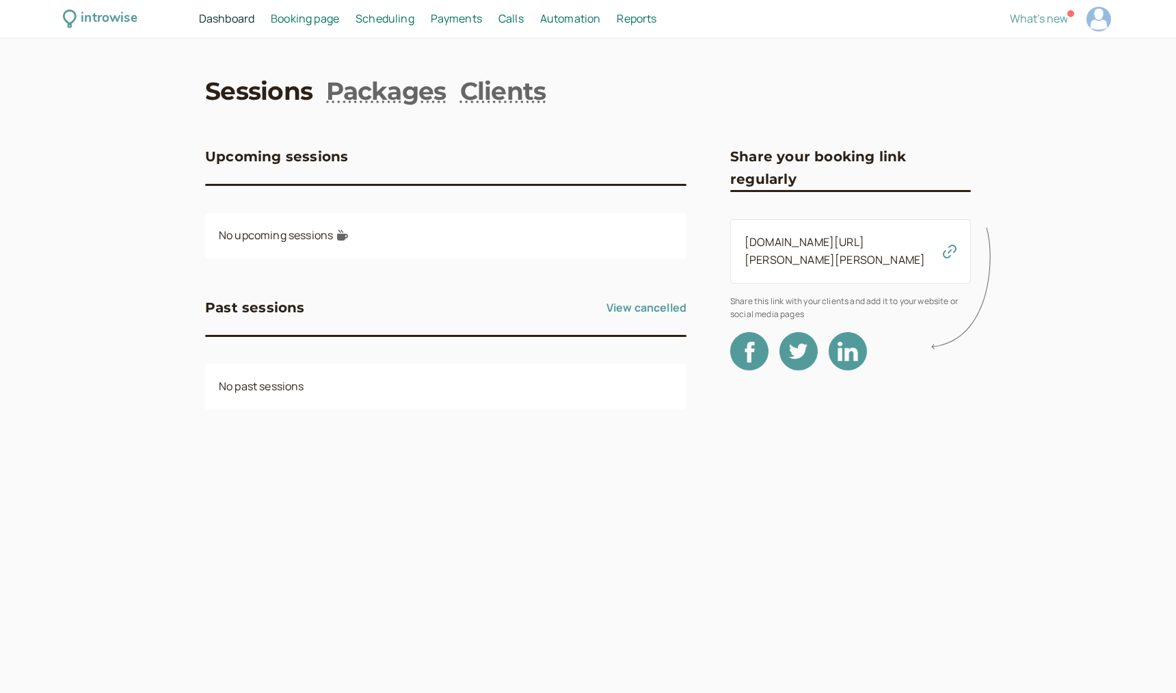
click at [302, 17] on span "Booking page" at bounding box center [305, 18] width 68 height 15
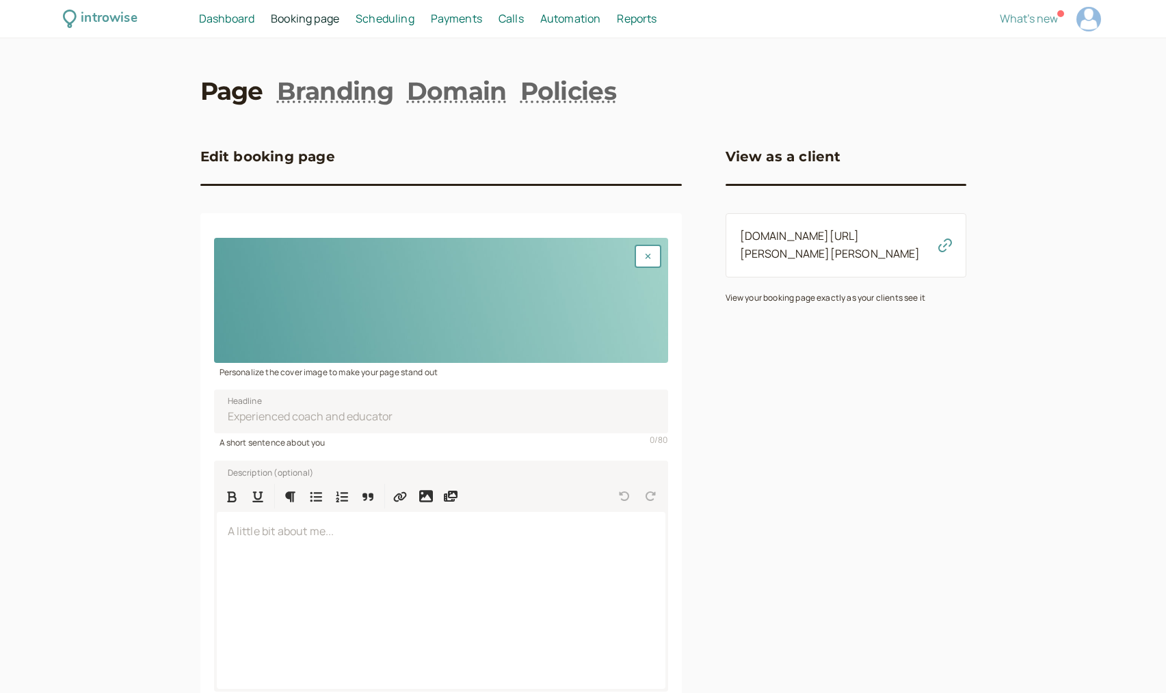
click at [388, 13] on span "Scheduling" at bounding box center [385, 18] width 59 height 15
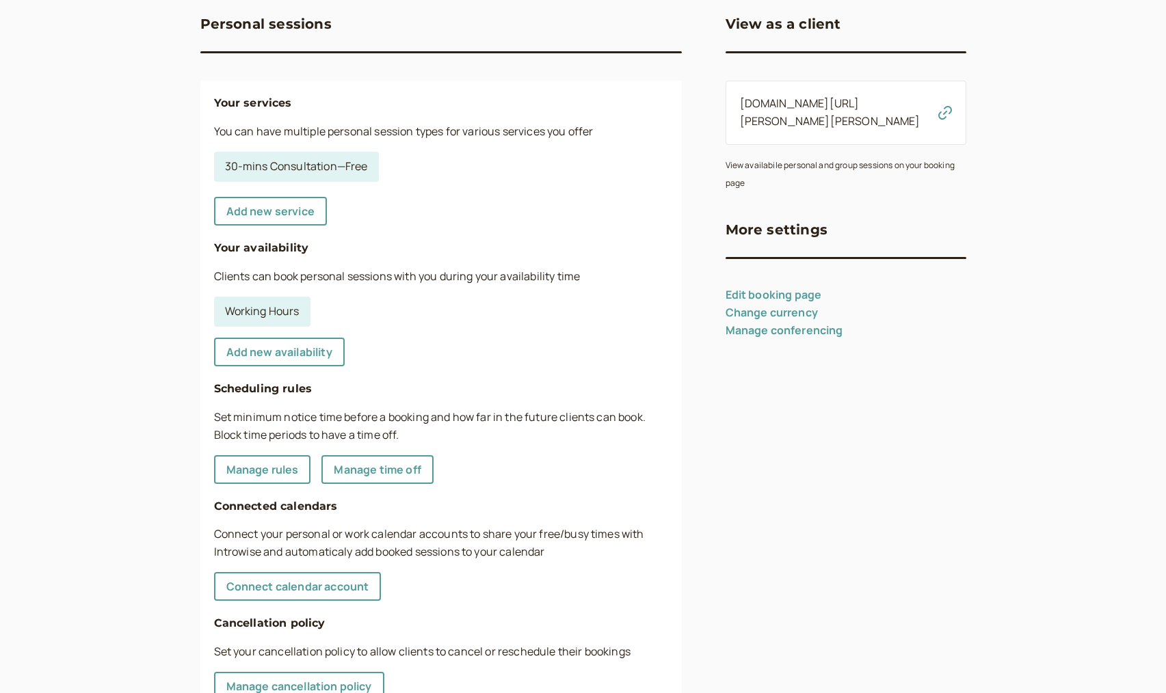
scroll to position [137, 0]
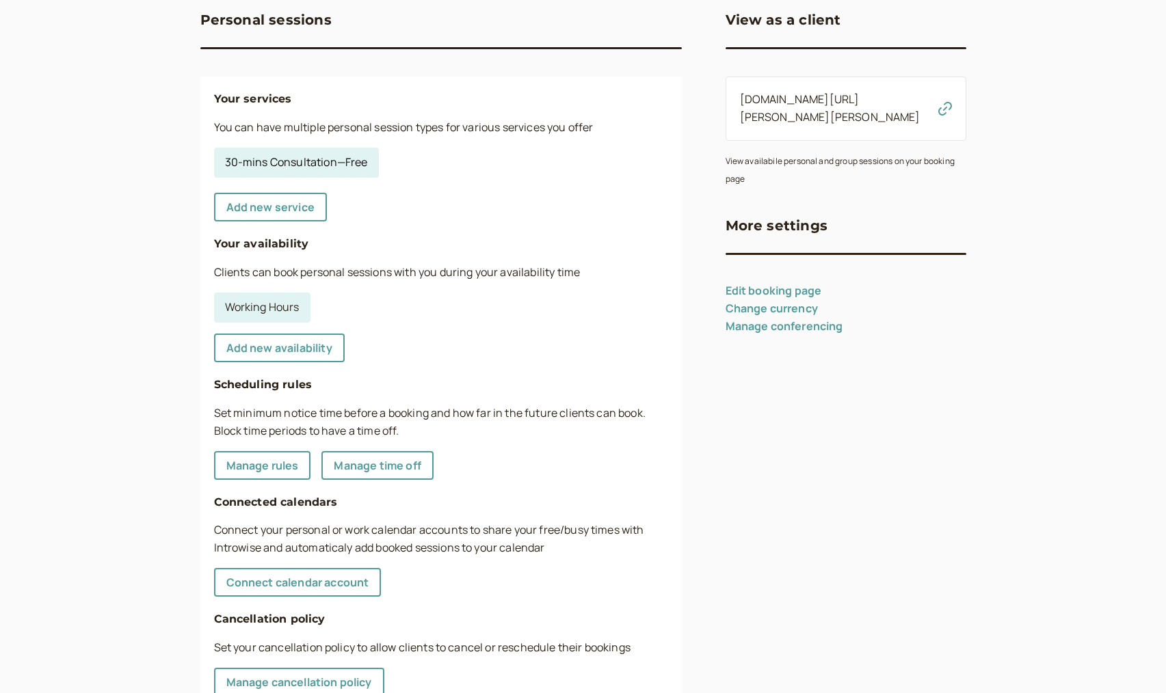
click at [284, 166] on link "30-mins Consultation — Free" at bounding box center [296, 163] width 165 height 30
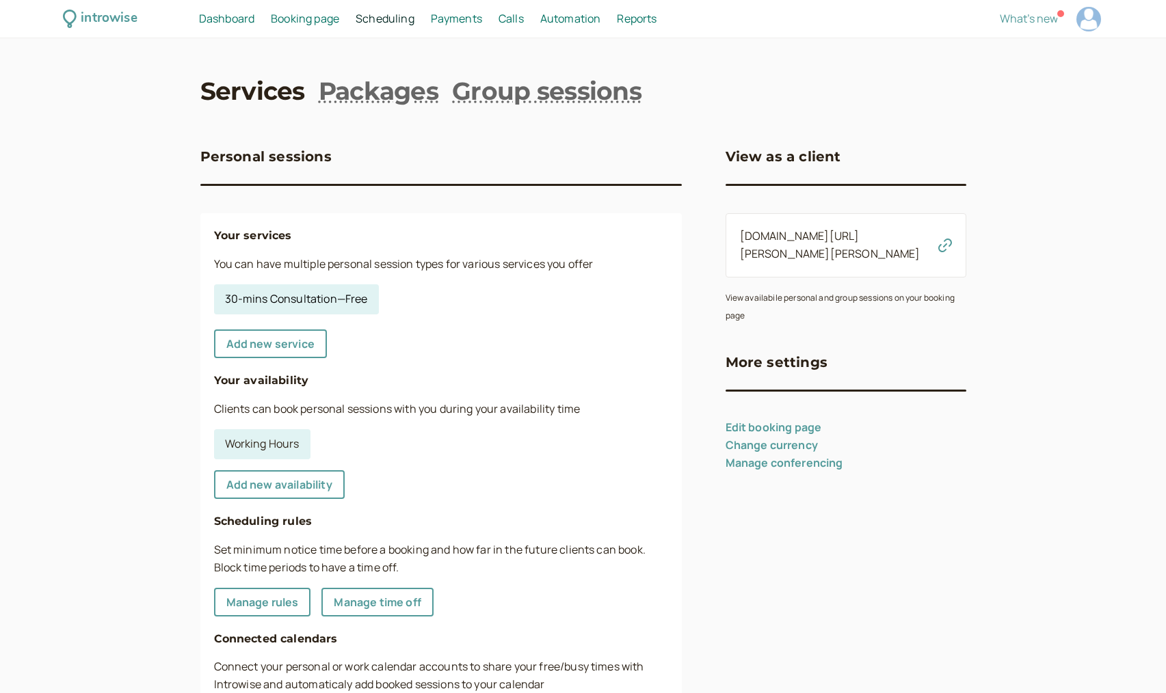
select select "30"
click at [430, 90] on link "Packages" at bounding box center [379, 91] width 120 height 34
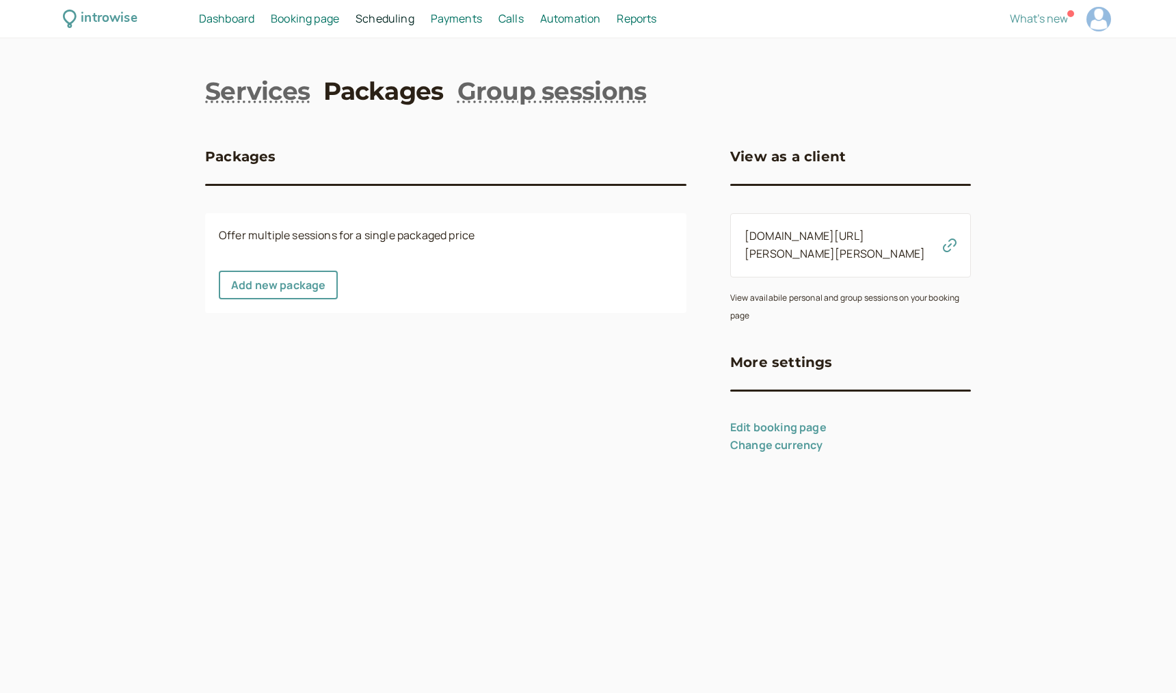
click at [1113, 16] on div at bounding box center [1099, 19] width 29 height 29
select select "[GEOGRAPHIC_DATA]/[GEOGRAPHIC_DATA]"
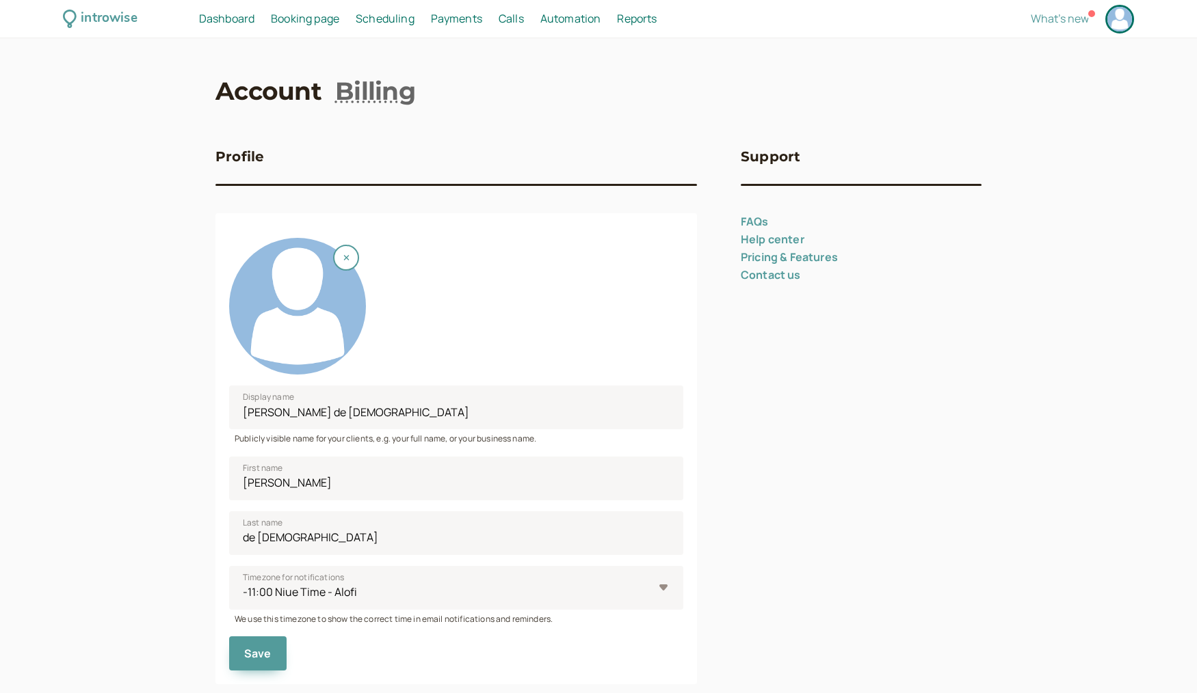
click at [251, 21] on span "Dashboard" at bounding box center [226, 18] width 55 height 15
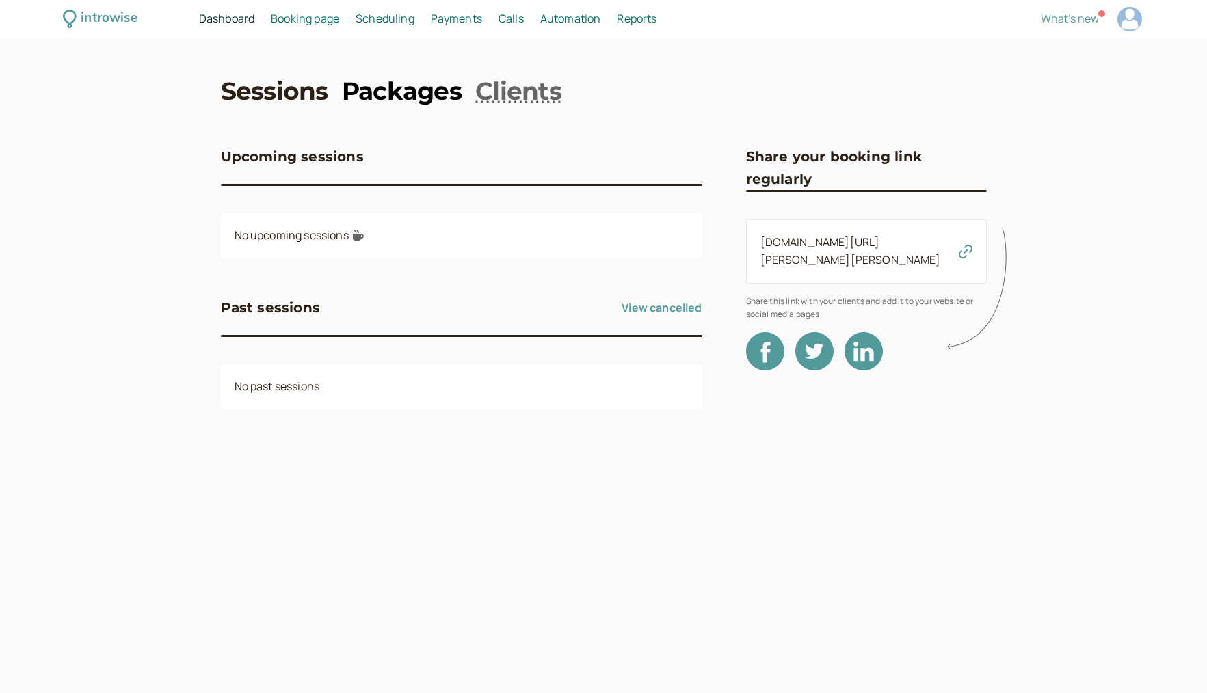
click at [399, 96] on link "Packages" at bounding box center [402, 91] width 120 height 34
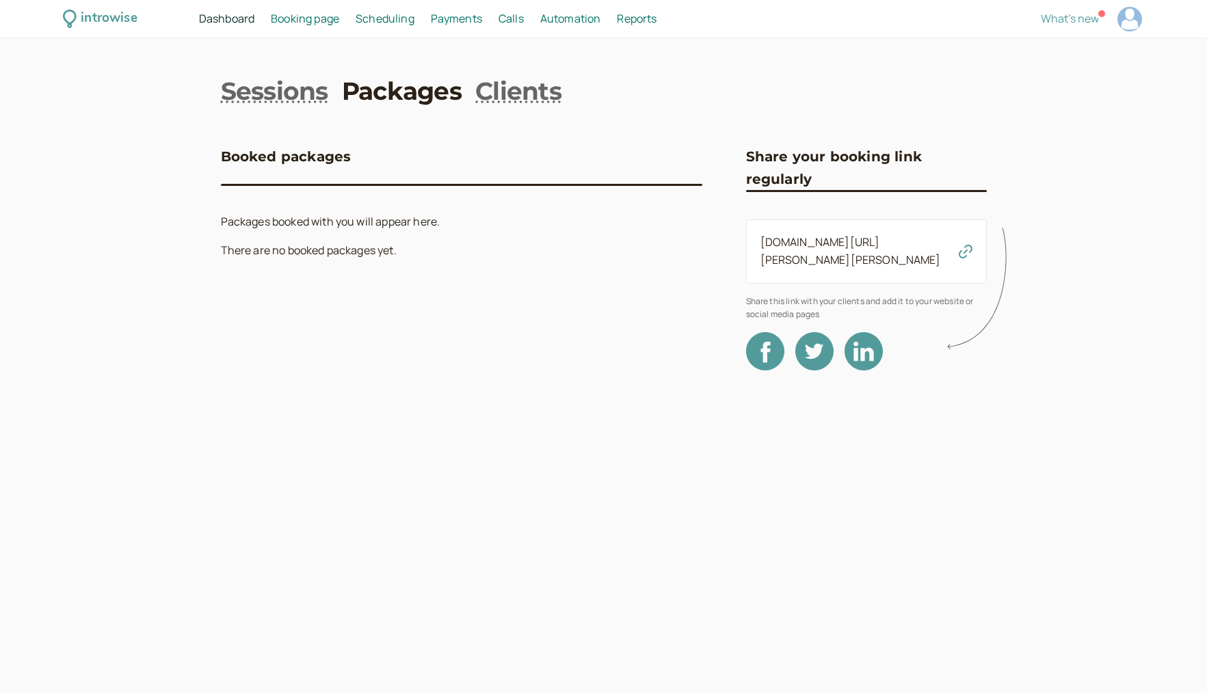
click at [228, 23] on span "Dashboard" at bounding box center [226, 18] width 55 height 15
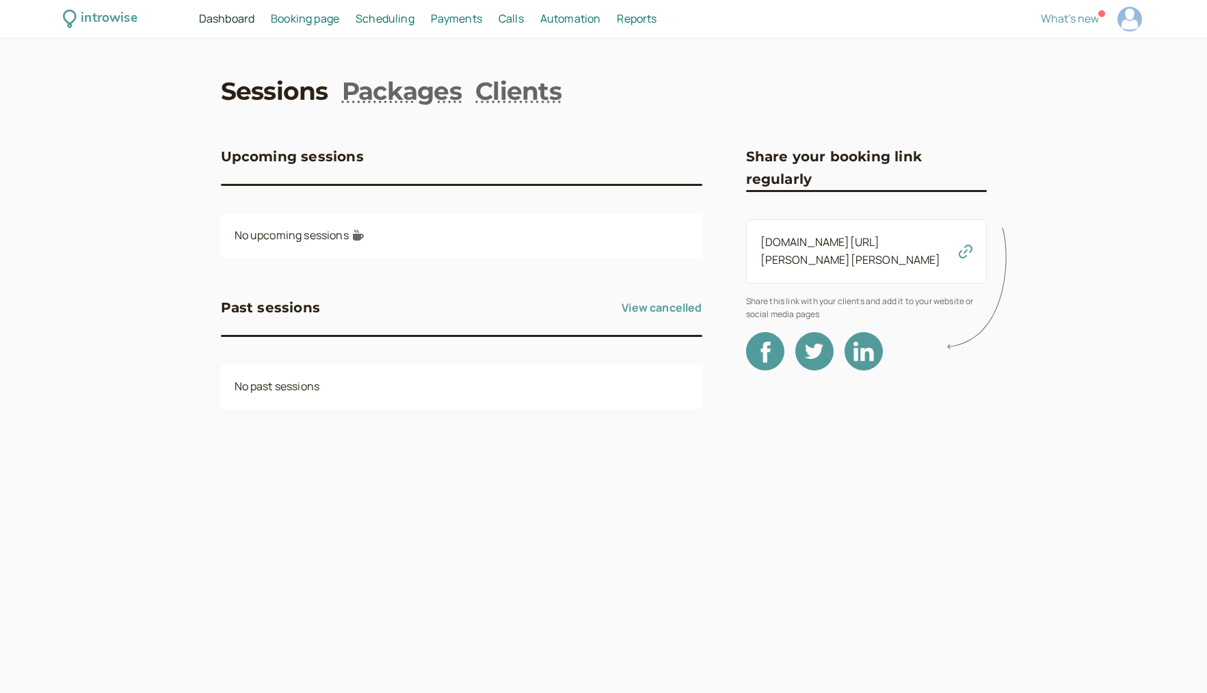
click at [308, 21] on span "Booking page" at bounding box center [305, 18] width 68 height 15
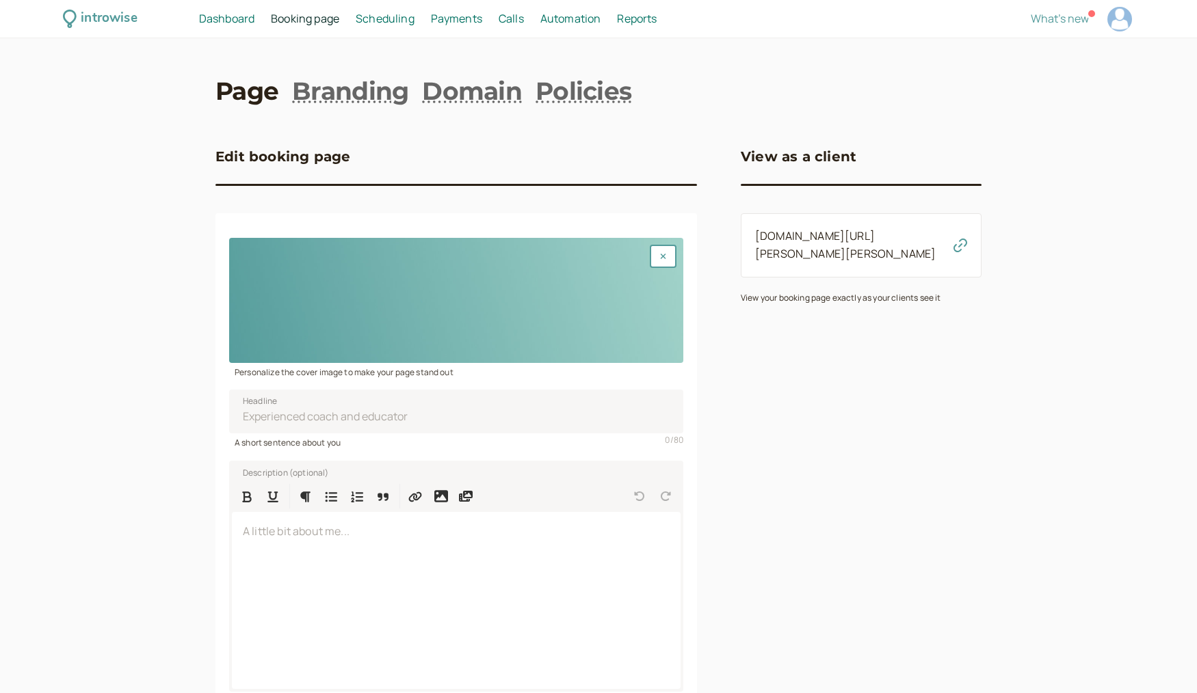
click at [404, 24] on span "Scheduling" at bounding box center [385, 18] width 59 height 15
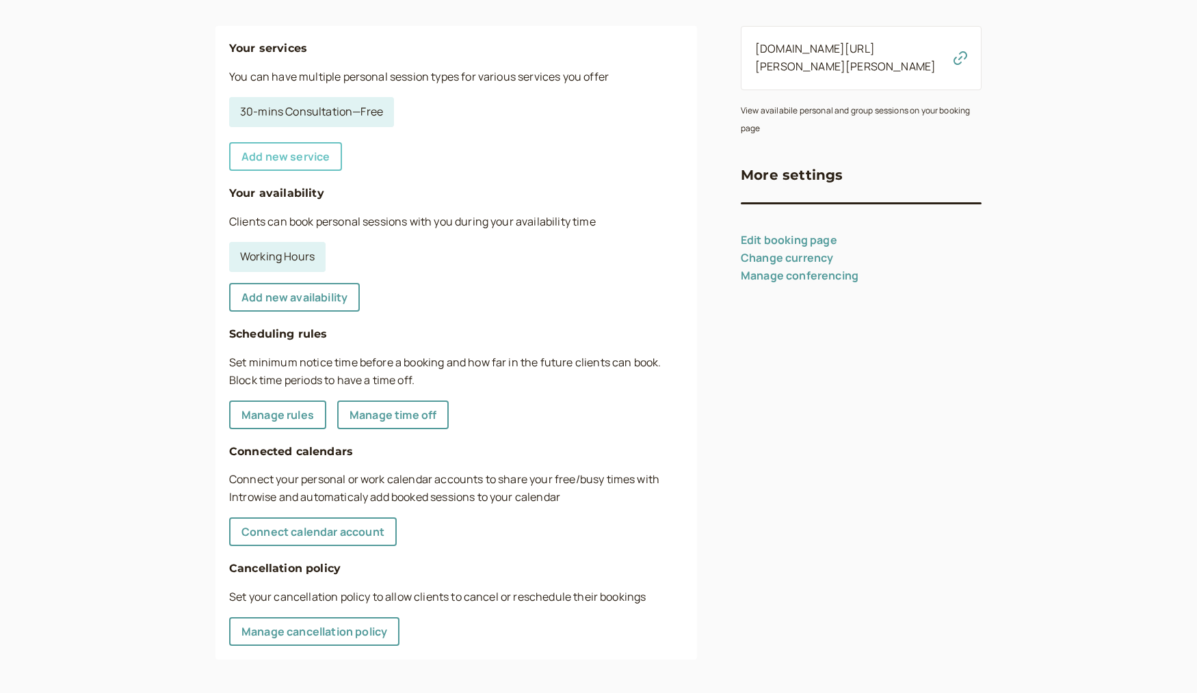
scroll to position [192, 0]
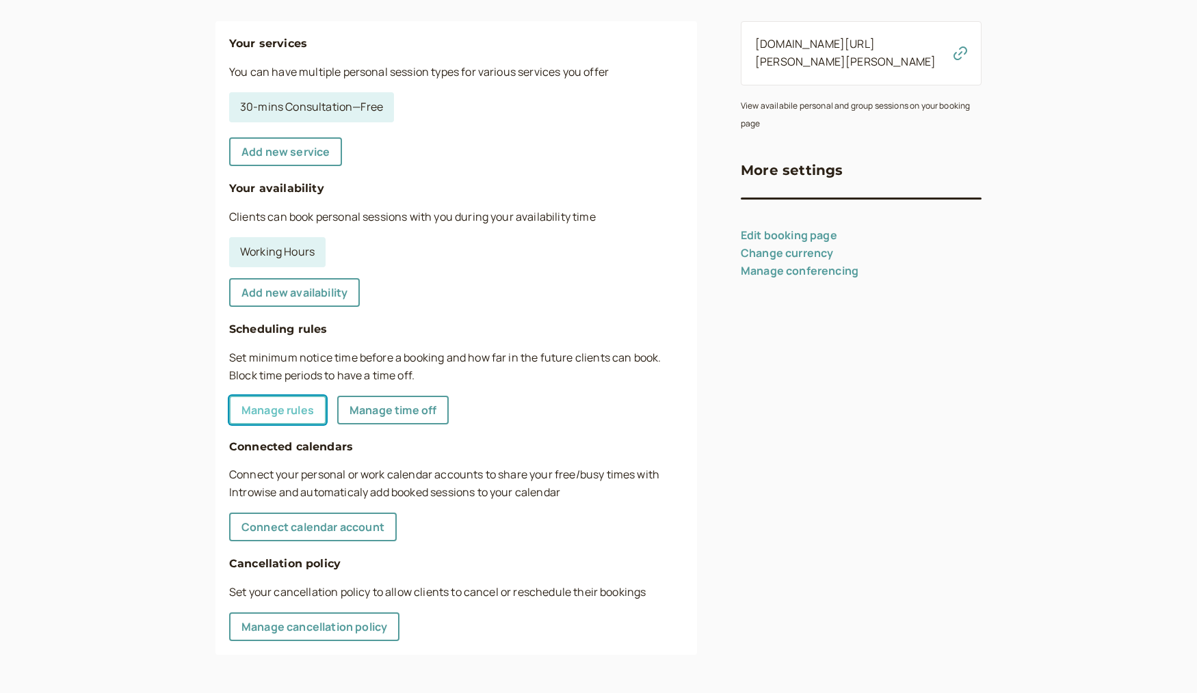
click at [288, 409] on link "Manage rules" at bounding box center [277, 410] width 97 height 29
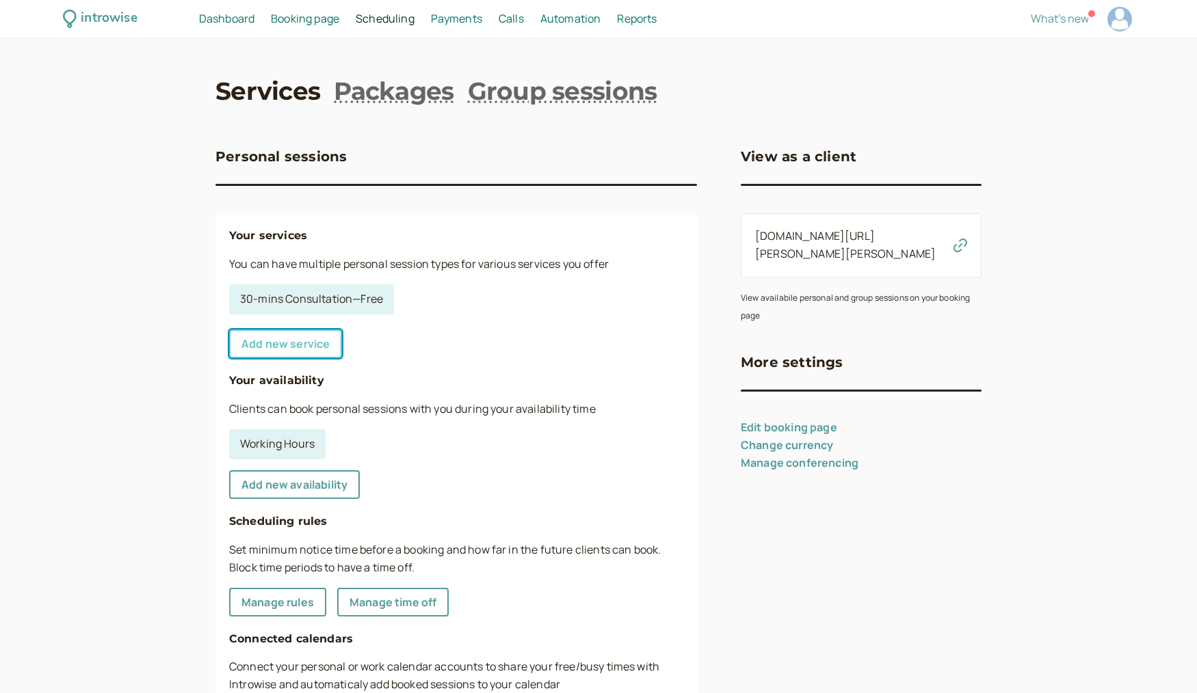
click at [311, 352] on link "Add new service" at bounding box center [285, 344] width 113 height 29
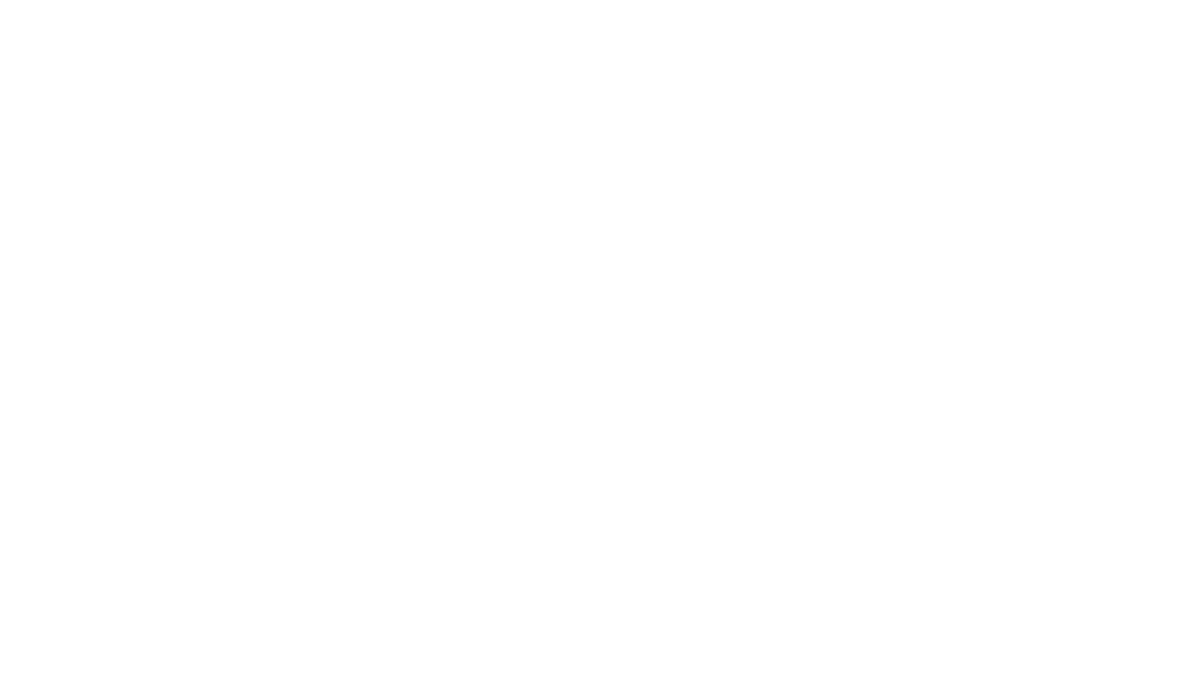
select select "30"
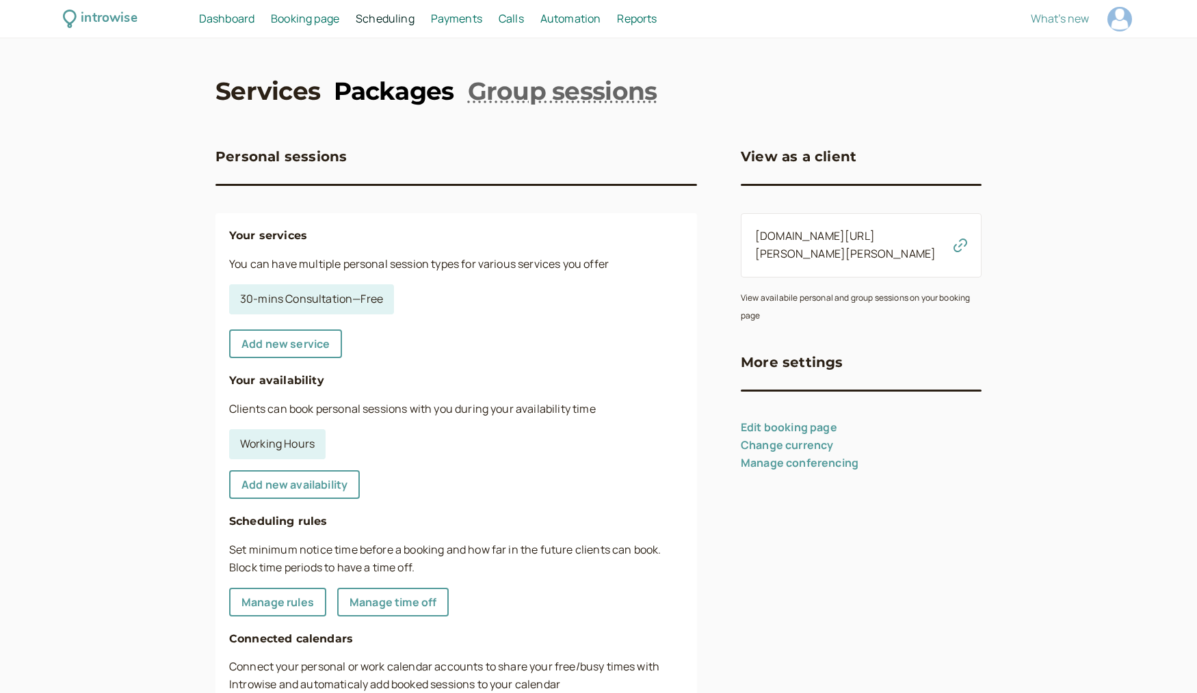
click at [425, 83] on link "Packages" at bounding box center [394, 91] width 120 height 34
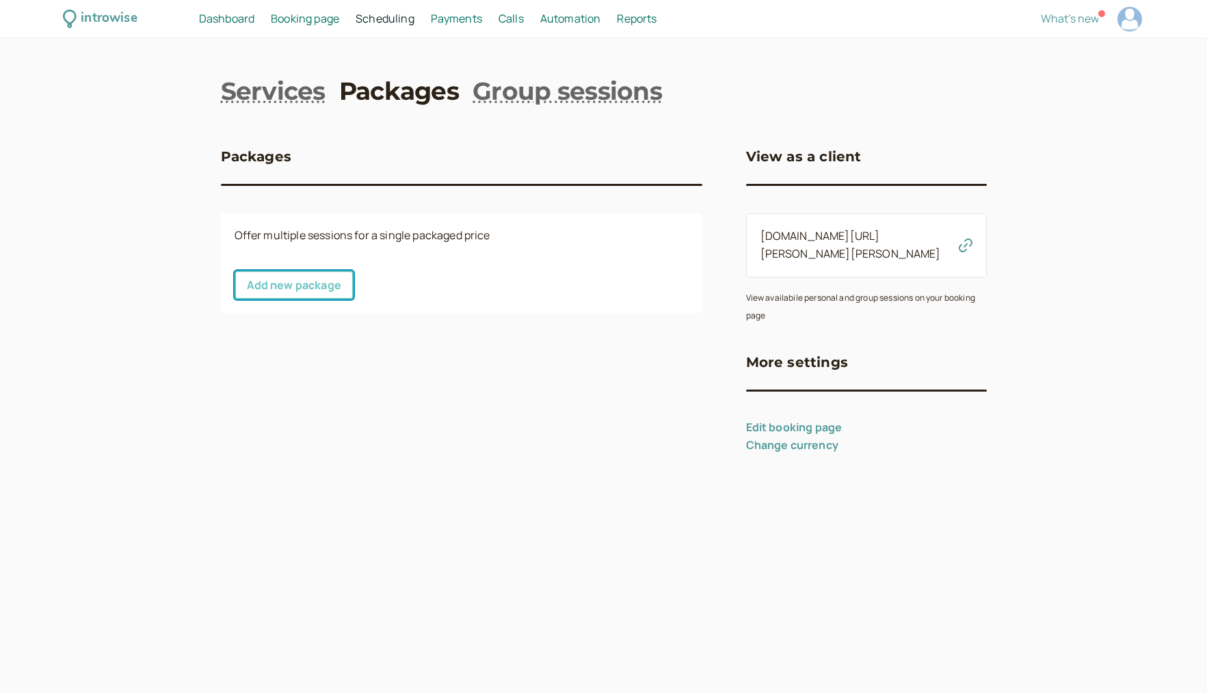
click at [321, 295] on link "Add new package" at bounding box center [294, 285] width 119 height 29
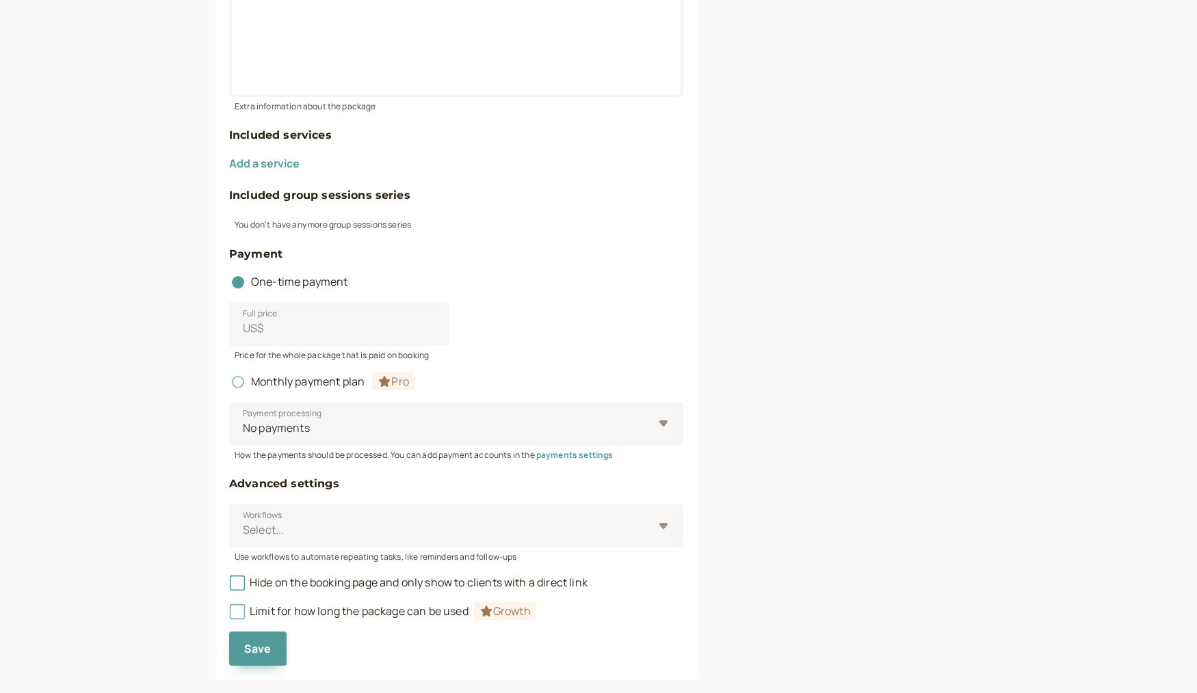
scroll to position [457, 0]
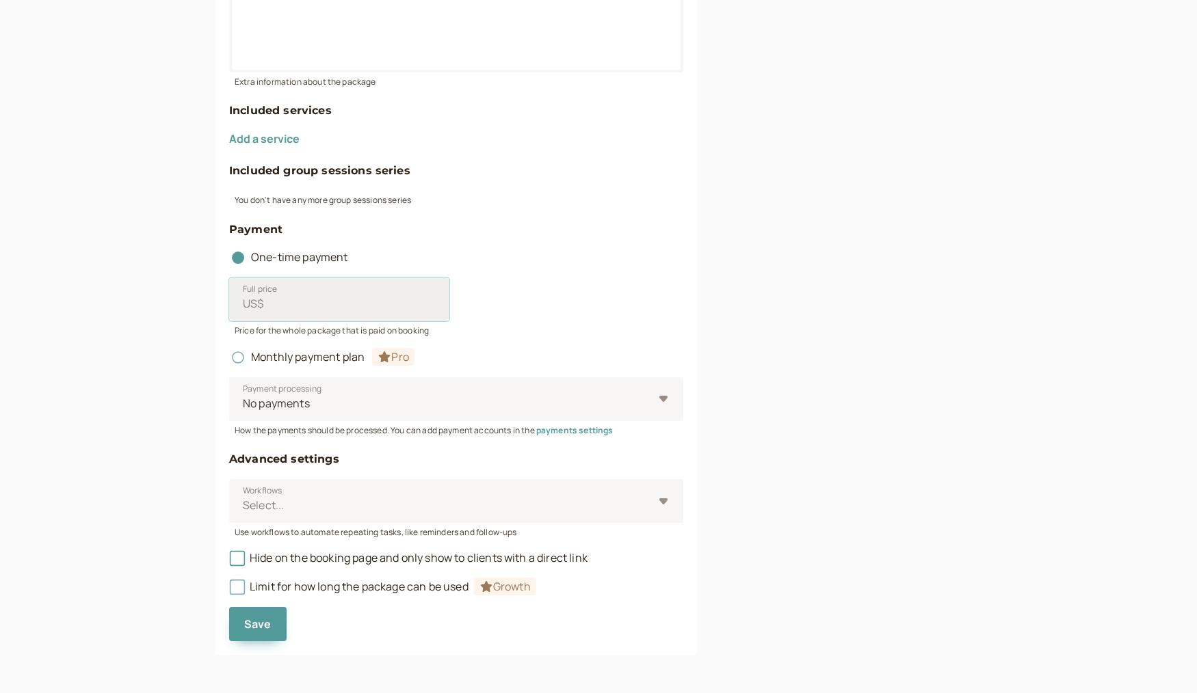
click at [308, 306] on input "Full price US$" at bounding box center [339, 300] width 220 height 44
click at [204, 382] on div "introwise Dashboard Dashboard Booking page Booking Scheduling Scheduling Paymen…" at bounding box center [598, 118] width 1197 height 1150
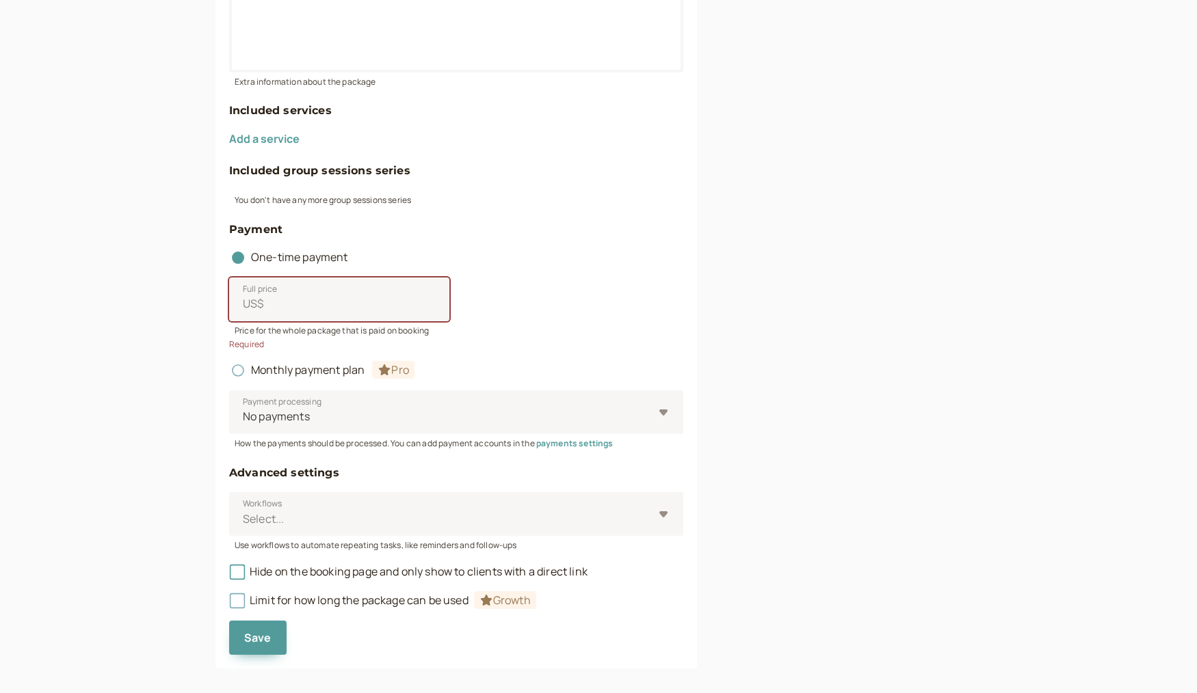
scroll to position [471, 0]
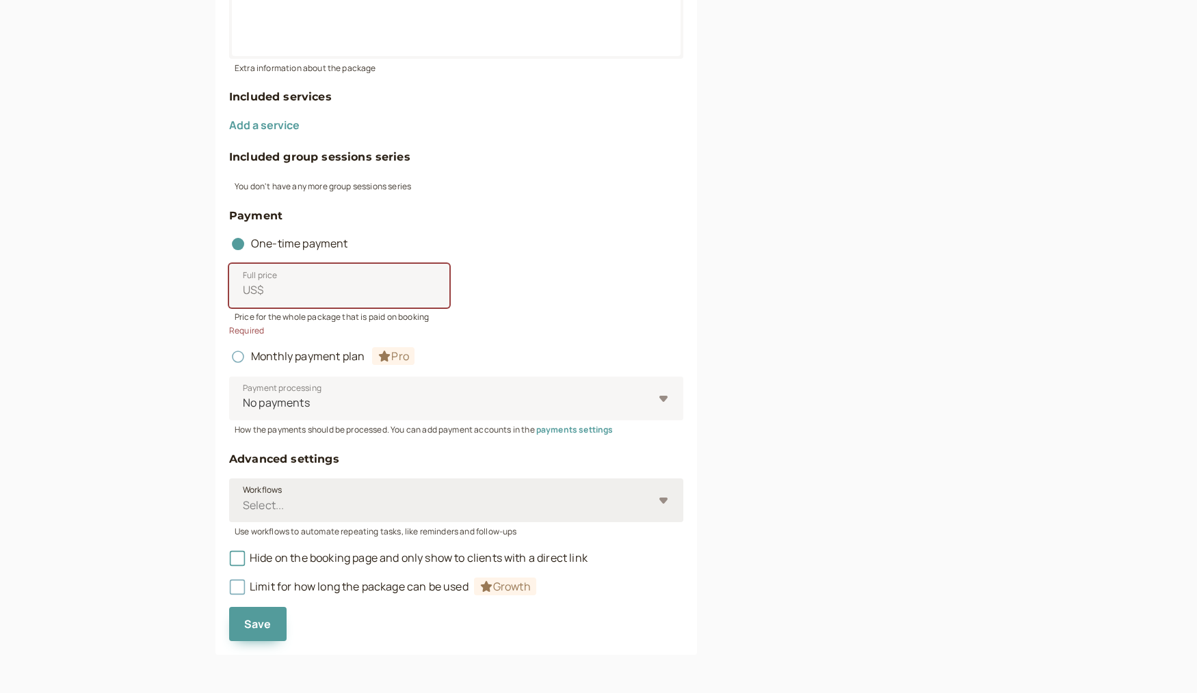
click at [274, 493] on span "Workflows" at bounding box center [262, 491] width 39 height 14
click at [243, 498] on input "Workflows Select..." at bounding box center [242, 506] width 2 height 16
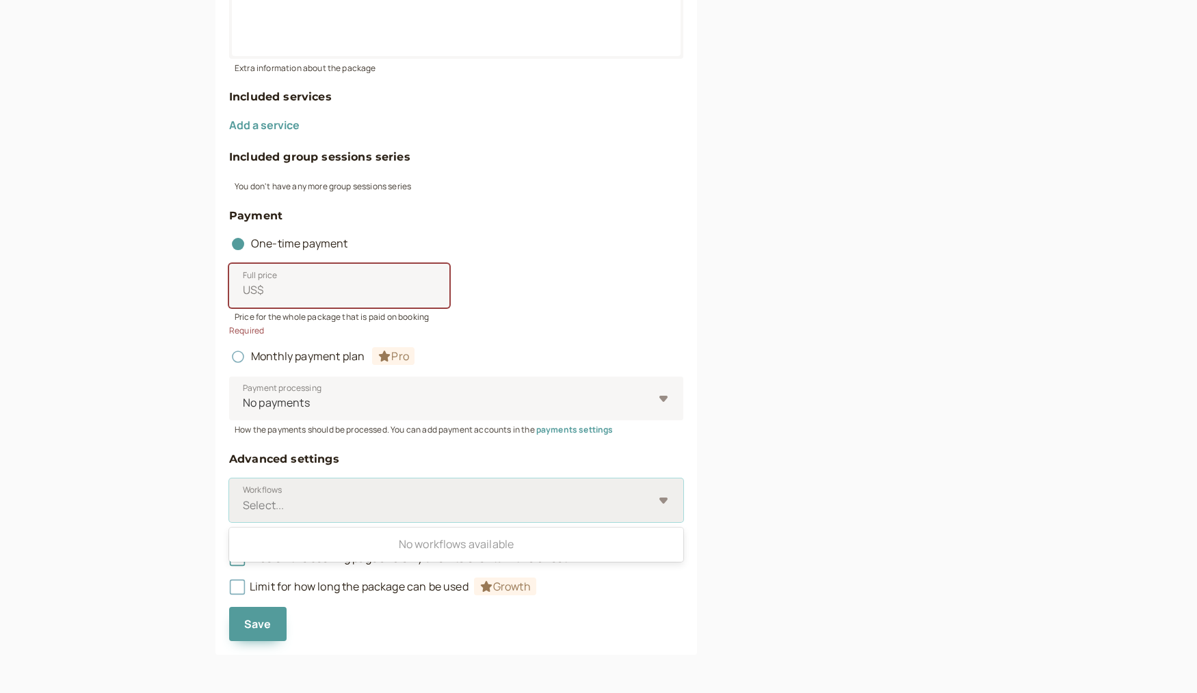
click at [274, 506] on div at bounding box center [447, 506] width 412 height 18
click at [243, 506] on input "Workflows Use Up and Down to choose options, press Enter to select the currentl…" at bounding box center [242, 506] width 2 height 16
click at [268, 505] on div at bounding box center [447, 506] width 412 height 18
click at [243, 505] on input "Workflows Use Up and Down to choose options, press Enter to select the currentl…" at bounding box center [242, 506] width 2 height 16
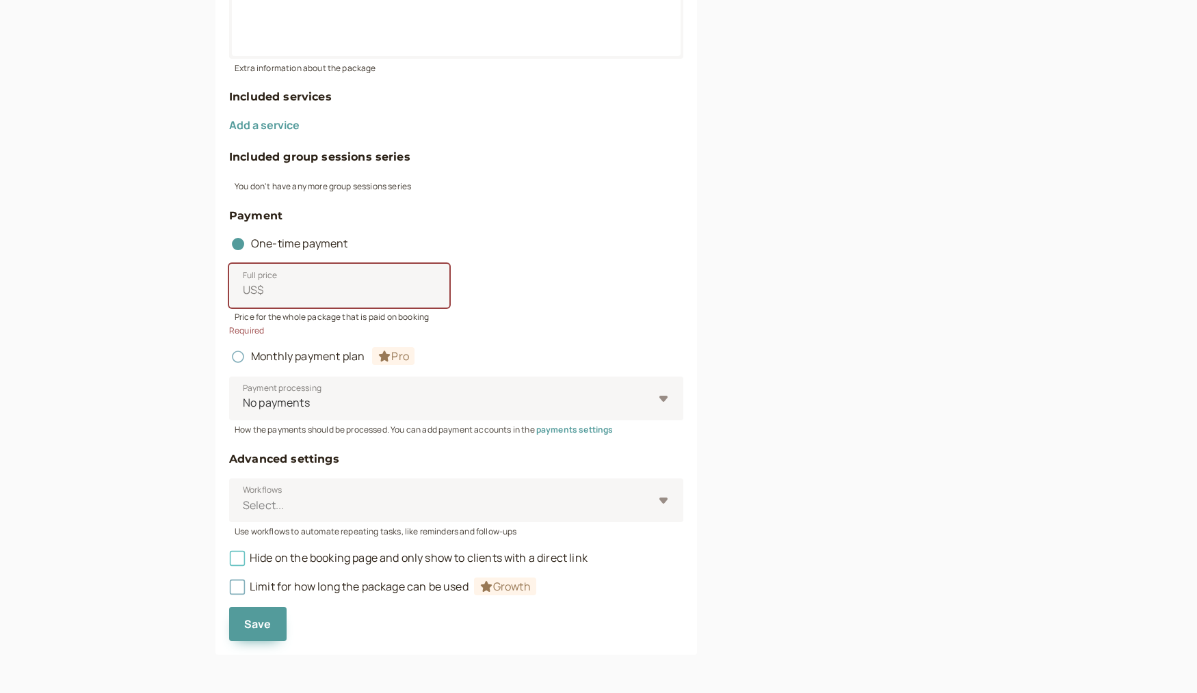
click at [250, 556] on span "Hide on the booking page and only show to clients with a direct link" at bounding box center [408, 558] width 358 height 15
click at [229, 562] on input "Hide on the booking page and only show to clients with a direct link" at bounding box center [229, 562] width 0 height 0
click at [248, 553] on icon at bounding box center [237, 558] width 23 height 23
click at [229, 562] on input "Hide on the booking page and only show to clients with a direct link" at bounding box center [229, 562] width 0 height 0
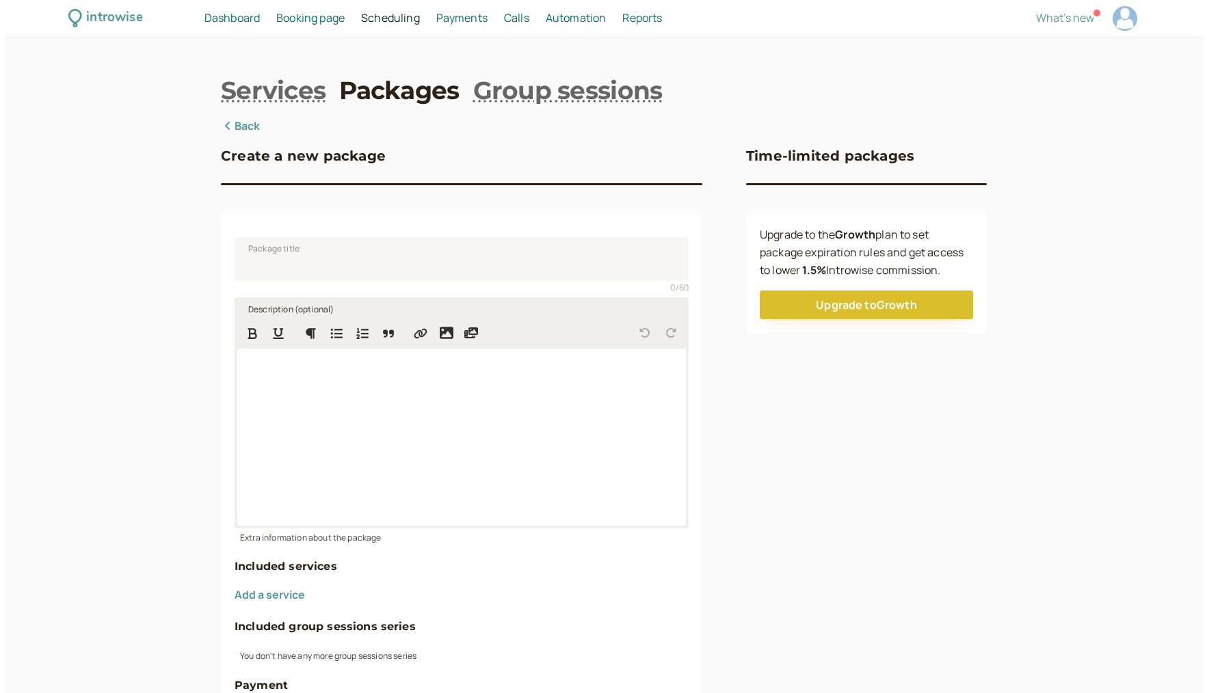
scroll to position [0, 0]
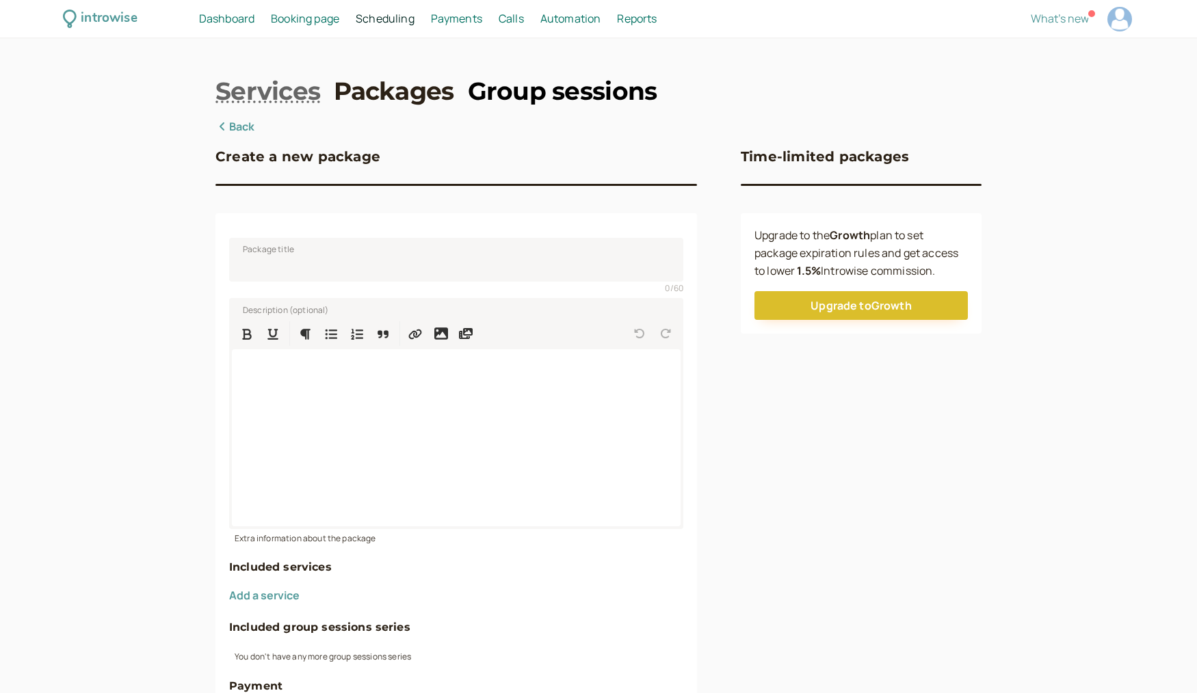
click at [505, 94] on link "Group sessions" at bounding box center [562, 91] width 189 height 34
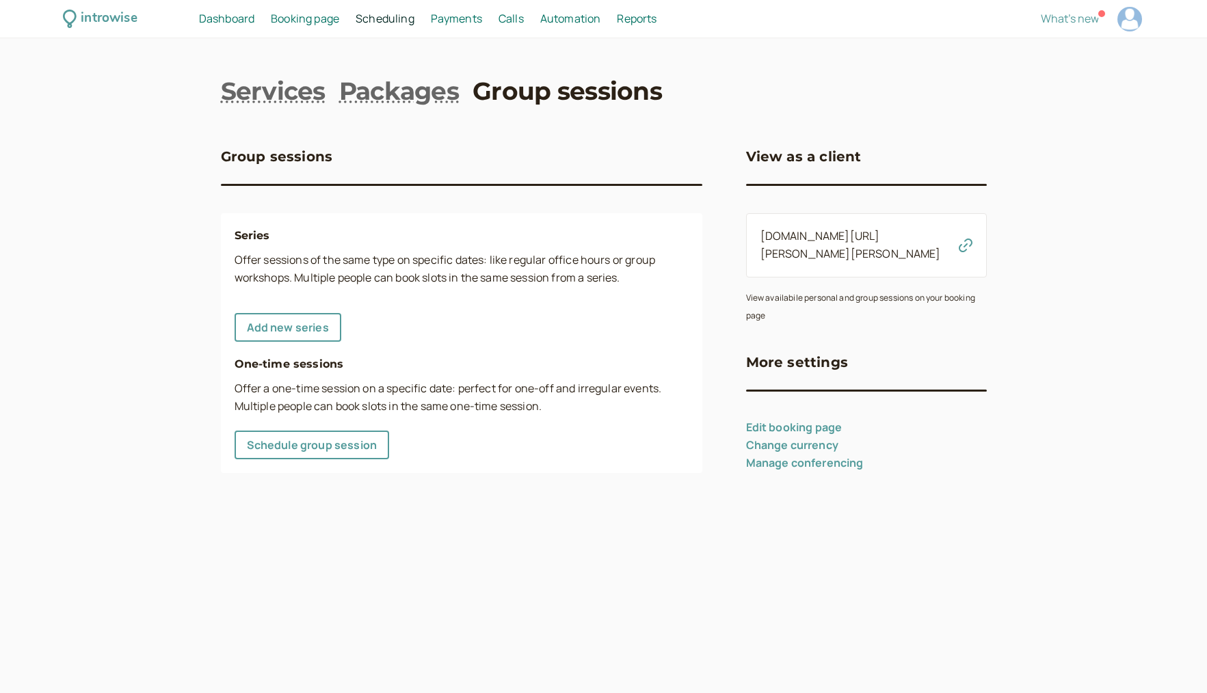
click at [464, 25] on span "Payments" at bounding box center [456, 18] width 51 height 15
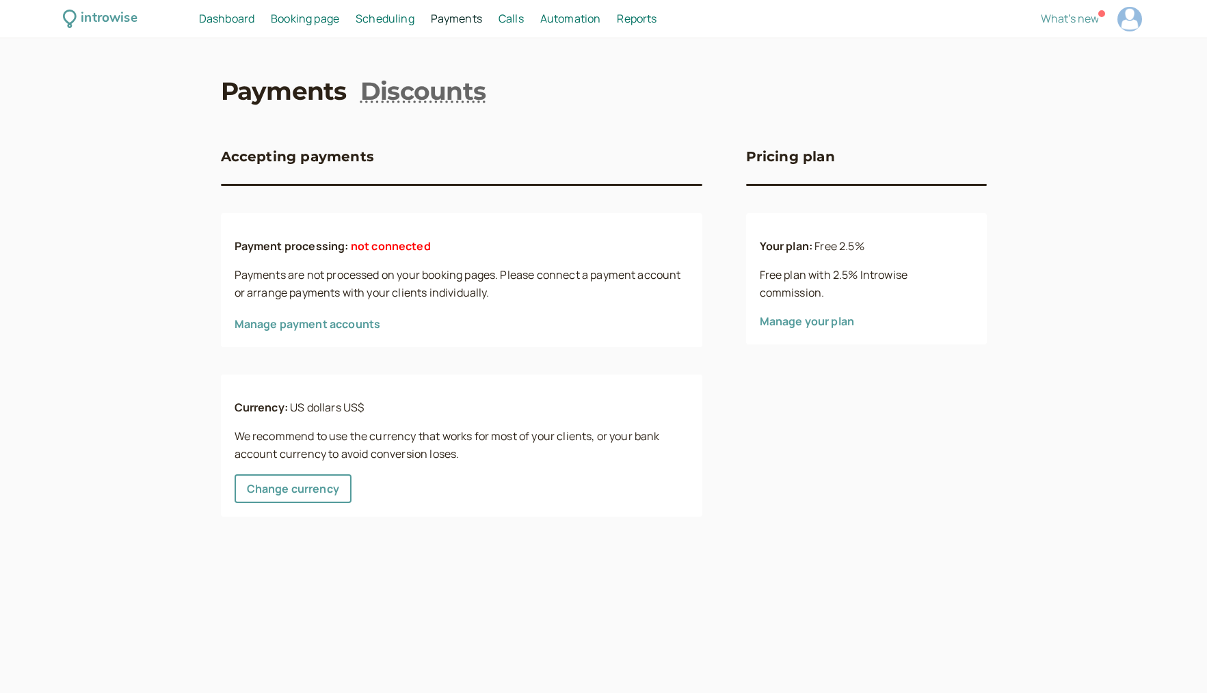
click at [507, 26] on link "Calls Calls" at bounding box center [511, 19] width 25 height 18
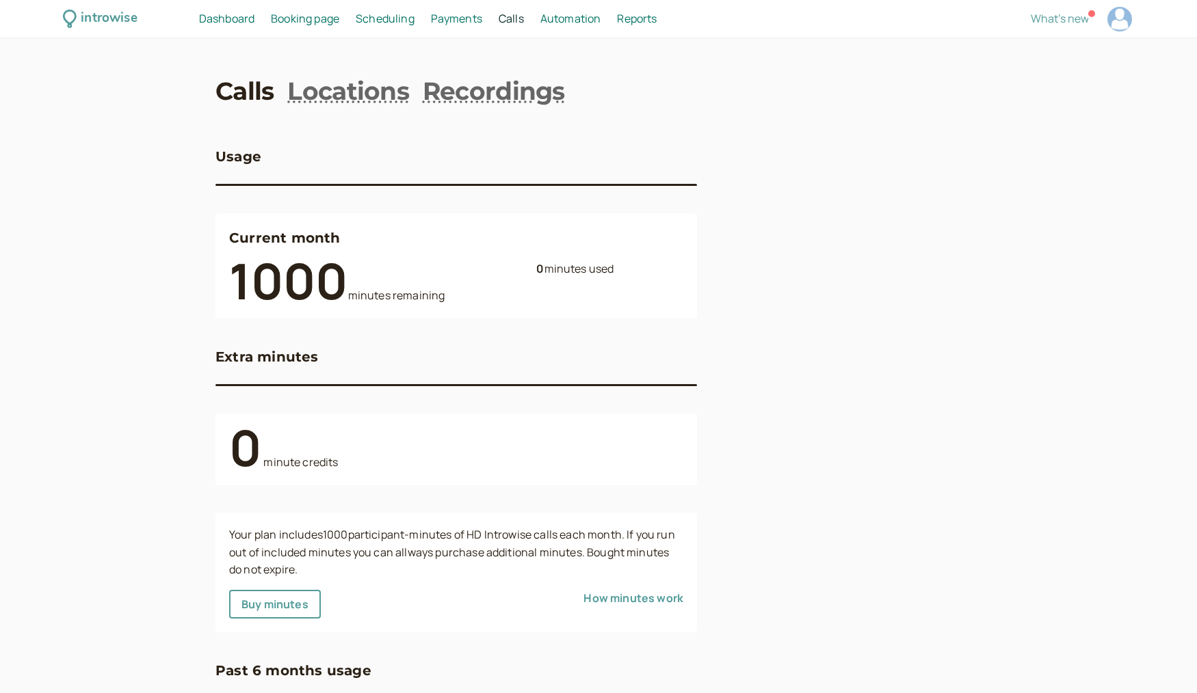
click at [585, 23] on span "Automation" at bounding box center [570, 18] width 61 height 15
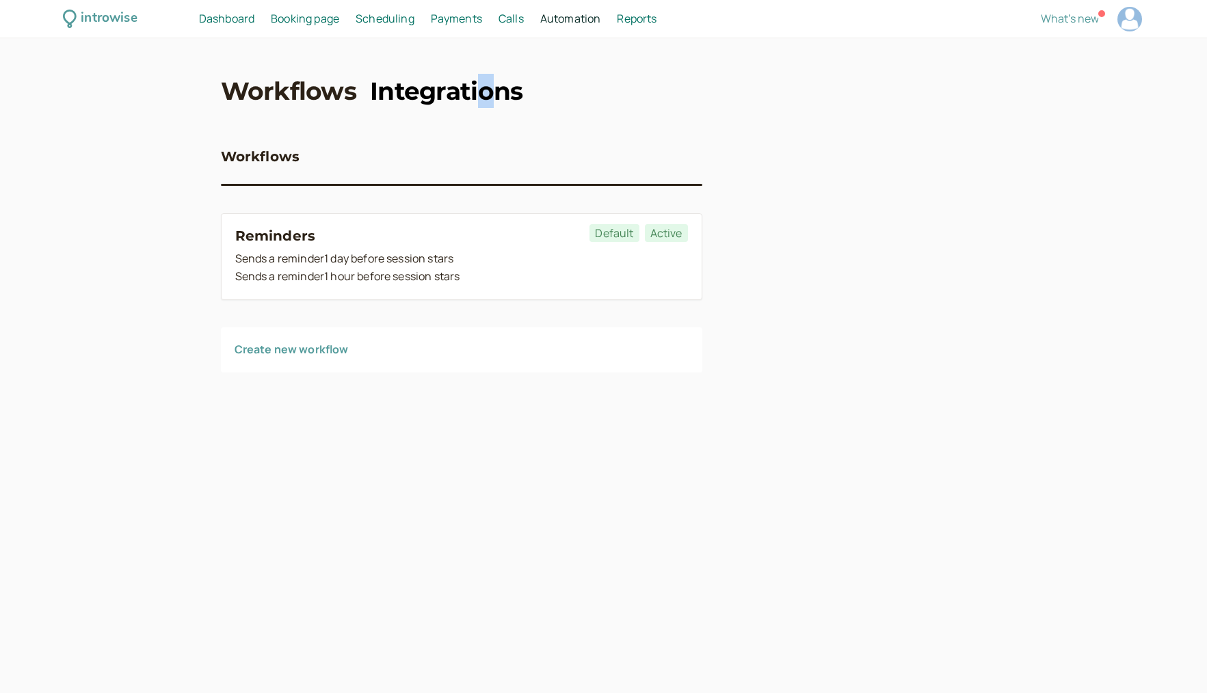
drag, startPoint x: 482, startPoint y: 75, endPoint x: 471, endPoint y: 97, distance: 25.1
click at [474, 91] on div "introwise Dashboard Dashboard Booking page Booking Scheduling Scheduling Paymen…" at bounding box center [603, 346] width 1207 height 693
click at [471, 97] on link "Integrations" at bounding box center [446, 91] width 153 height 34
